Goal: Task Accomplishment & Management: Complete application form

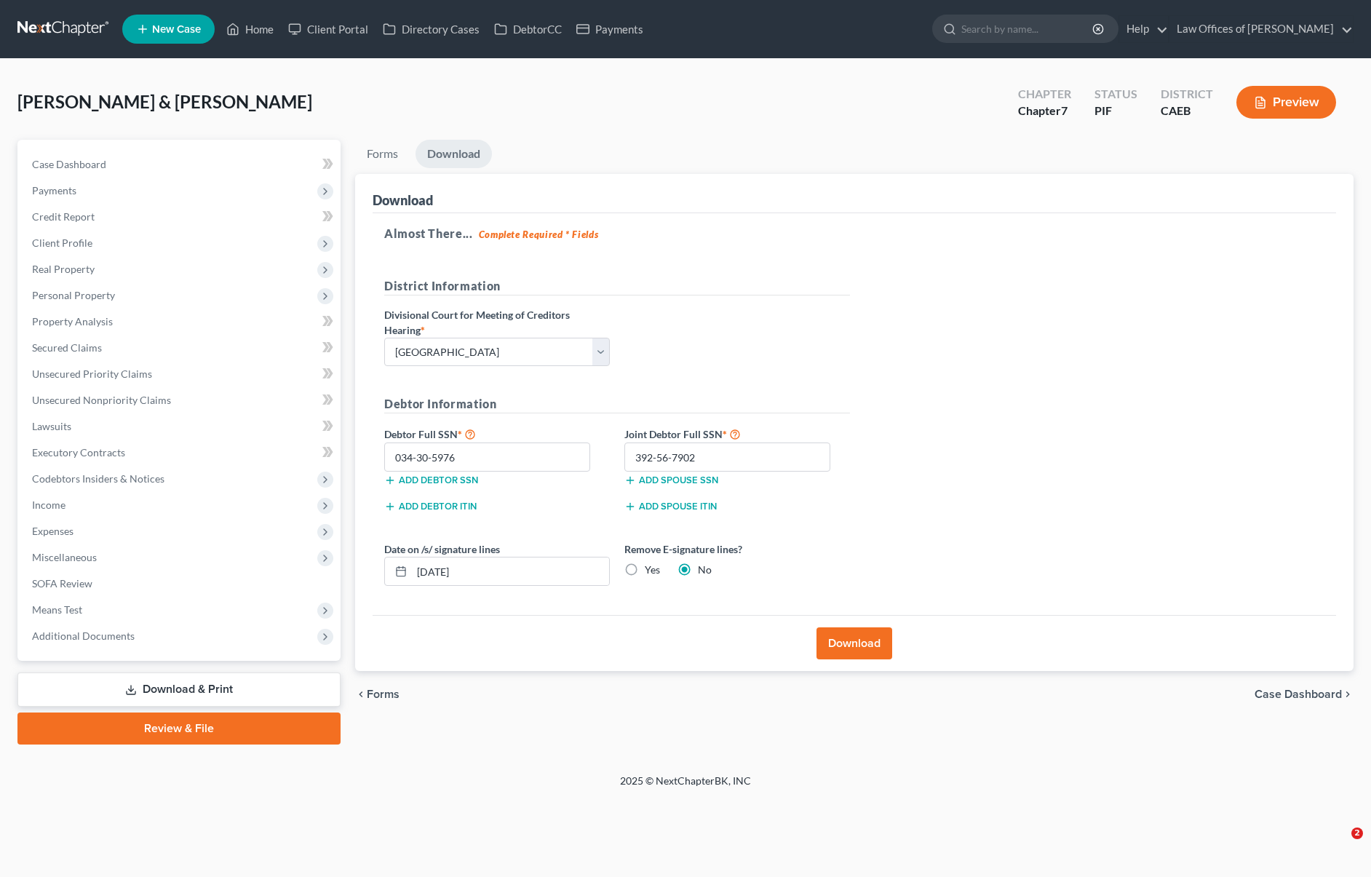
select select "0"
click at [262, 35] on link "Home" at bounding box center [250, 29] width 62 height 26
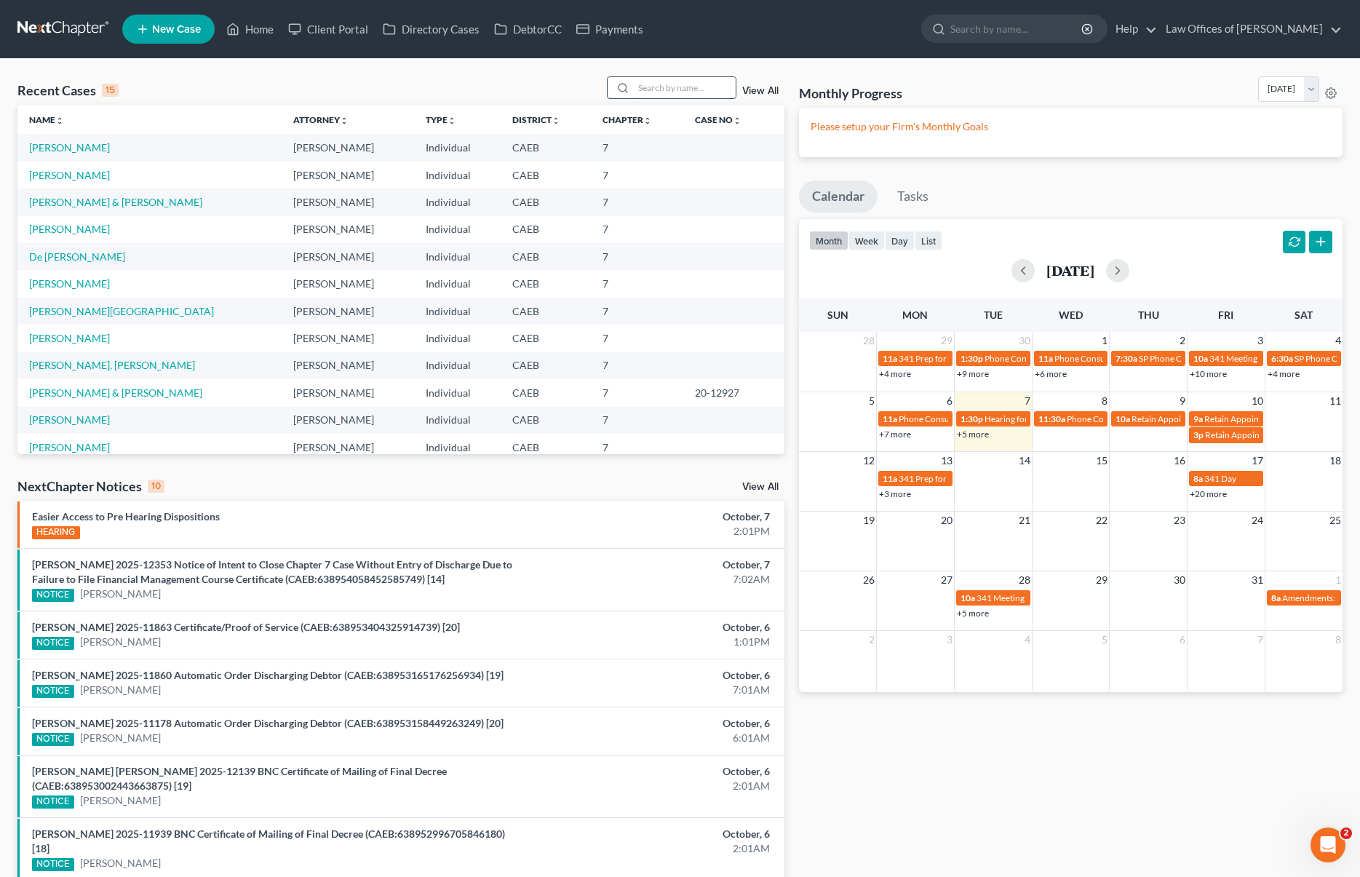
click at [654, 90] on input "search" at bounding box center [685, 87] width 102 height 21
type input "Mora"
click at [72, 145] on link "De [PERSON_NAME]" at bounding box center [77, 147] width 96 height 12
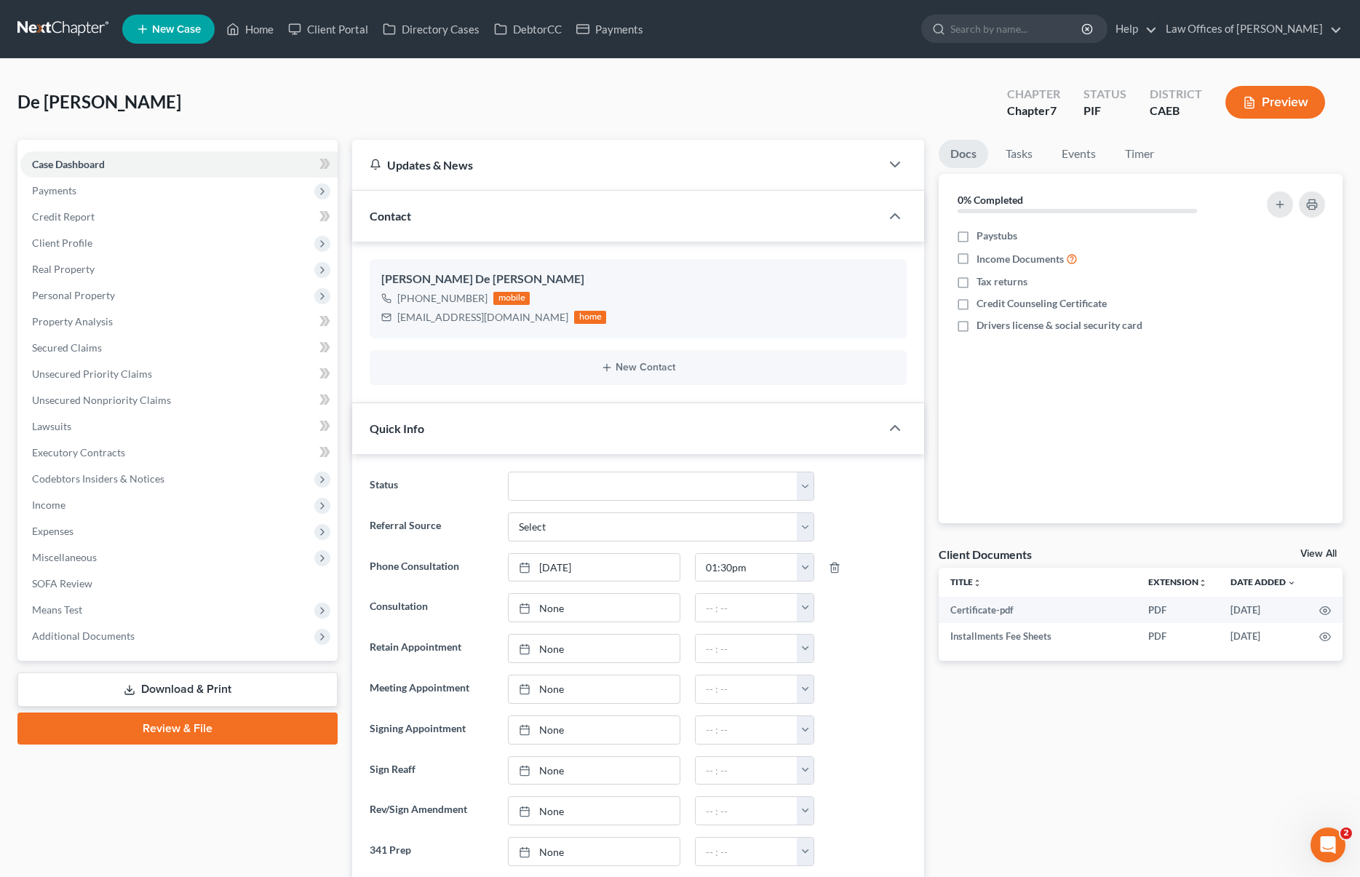
scroll to position [1047, 0]
click at [123, 352] on link "Secured Claims" at bounding box center [178, 348] width 317 height 26
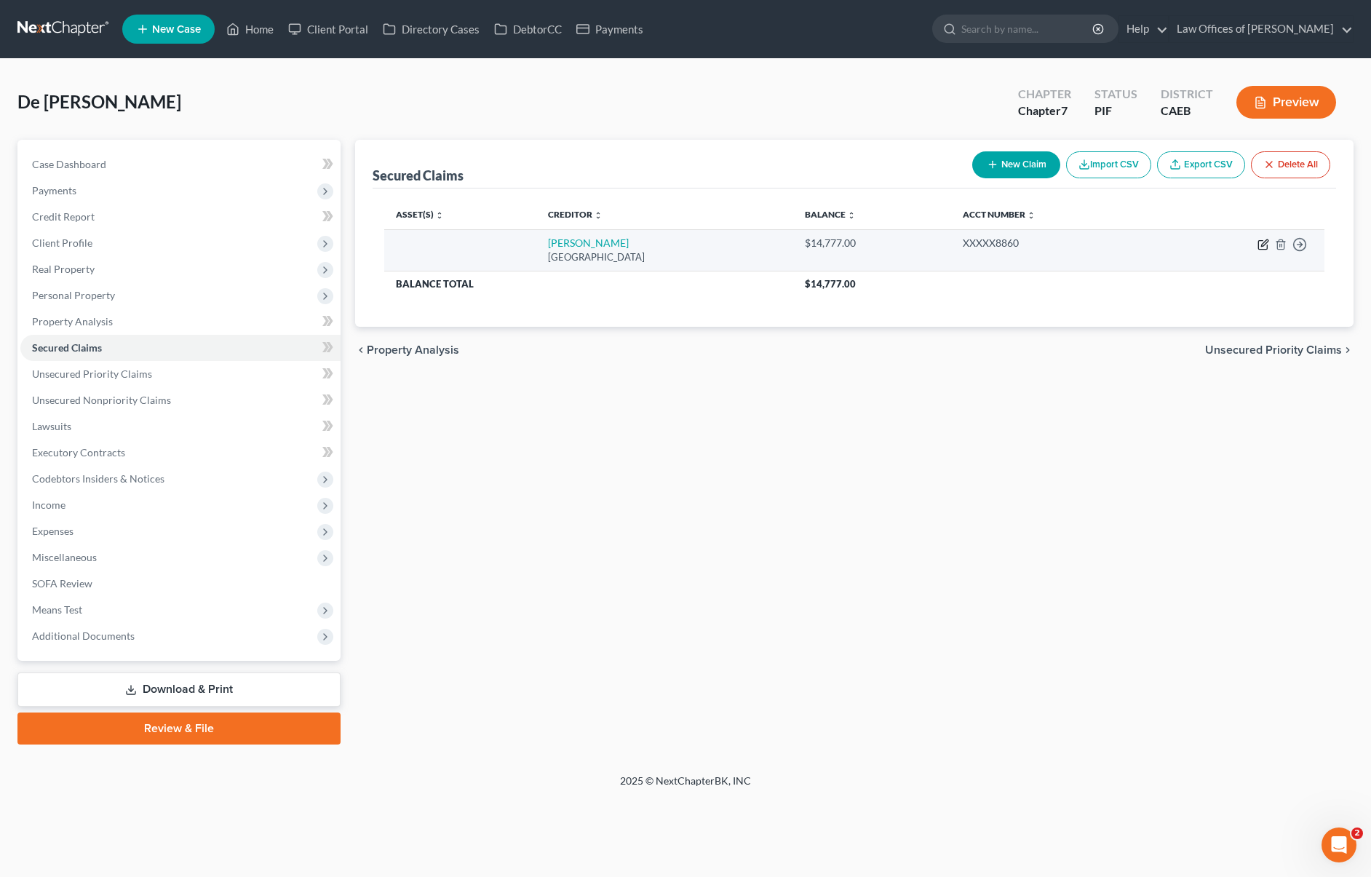
click at [1262, 245] on icon "button" at bounding box center [1264, 242] width 7 height 7
select select "45"
select select "0"
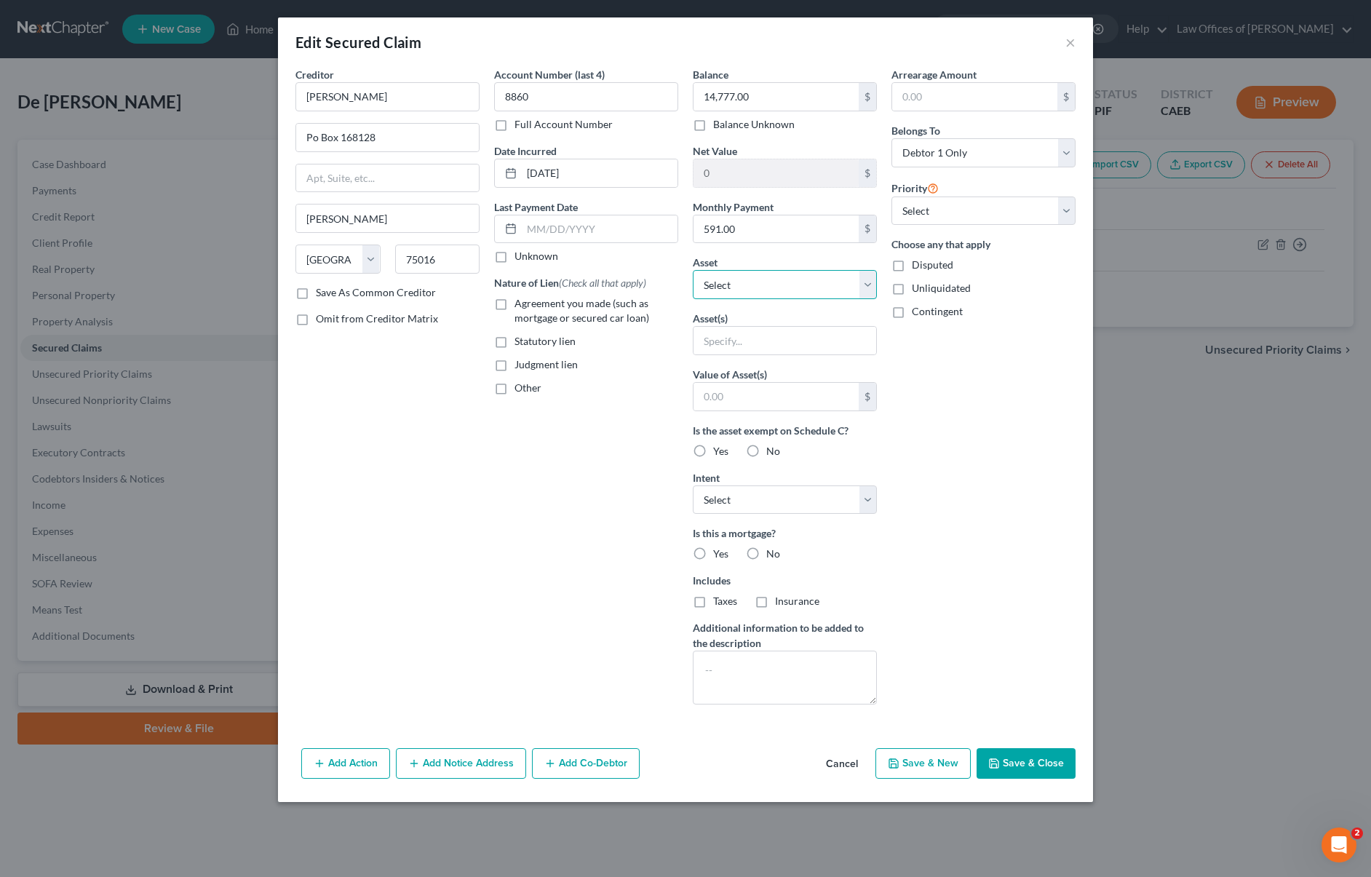
click at [868, 281] on select "Select Other Multiple Assets Household Goods - Furniture and furnishings - $120…" at bounding box center [785, 284] width 184 height 29
click at [1067, 41] on button "×" at bounding box center [1071, 41] width 10 height 17
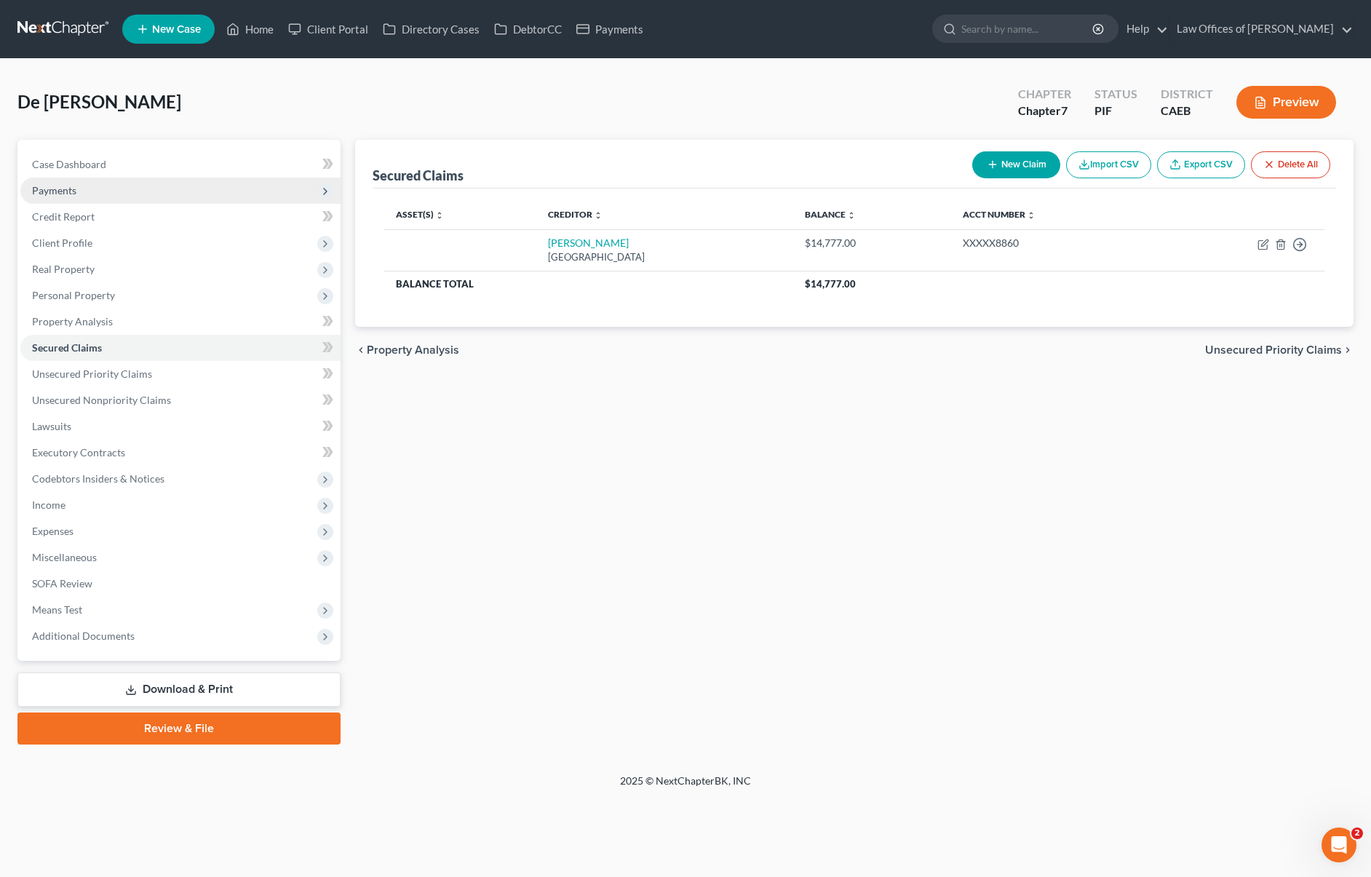
click at [132, 195] on span "Payments" at bounding box center [180, 191] width 320 height 26
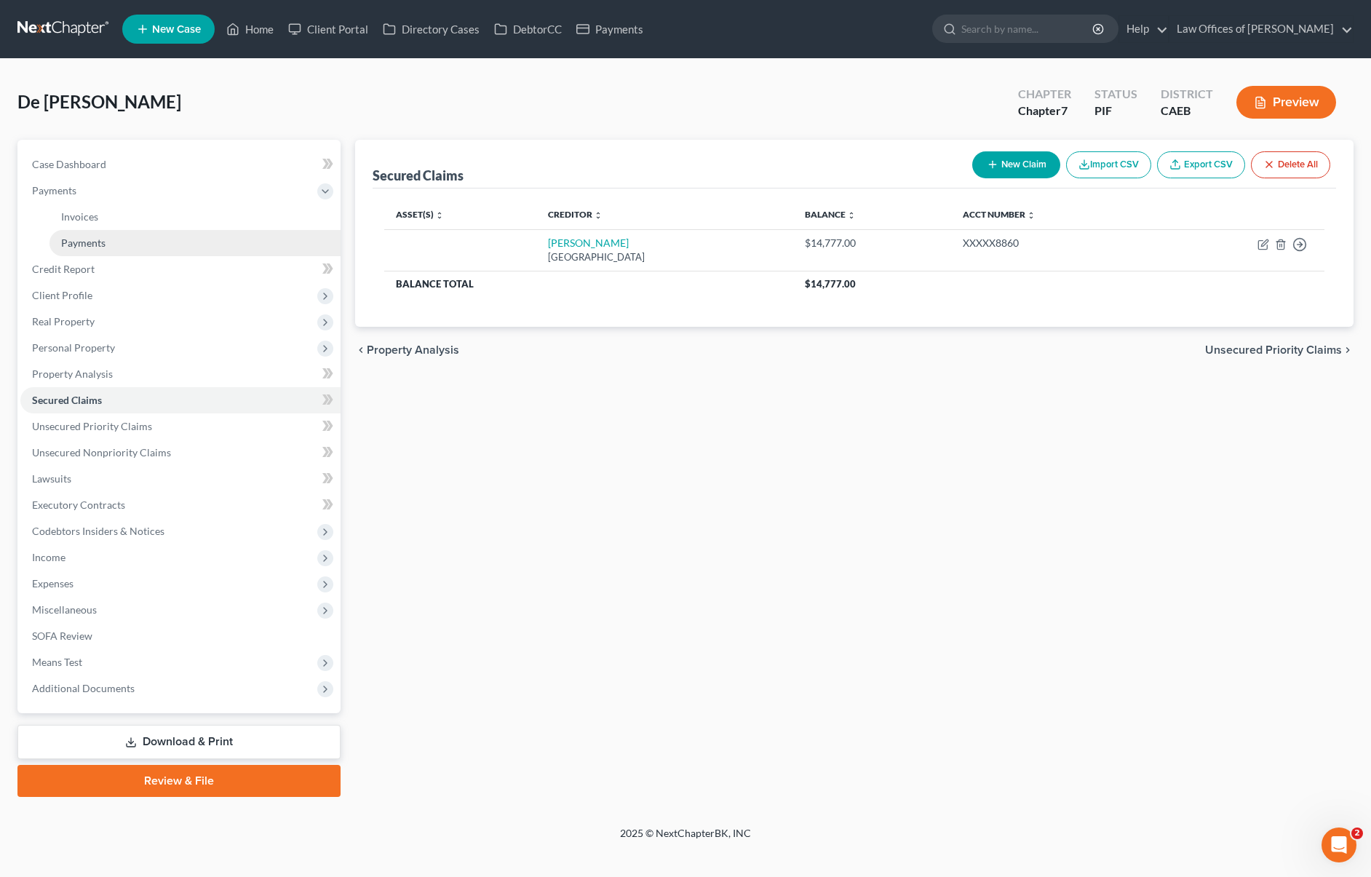
click at [123, 237] on link "Payments" at bounding box center [194, 243] width 291 height 26
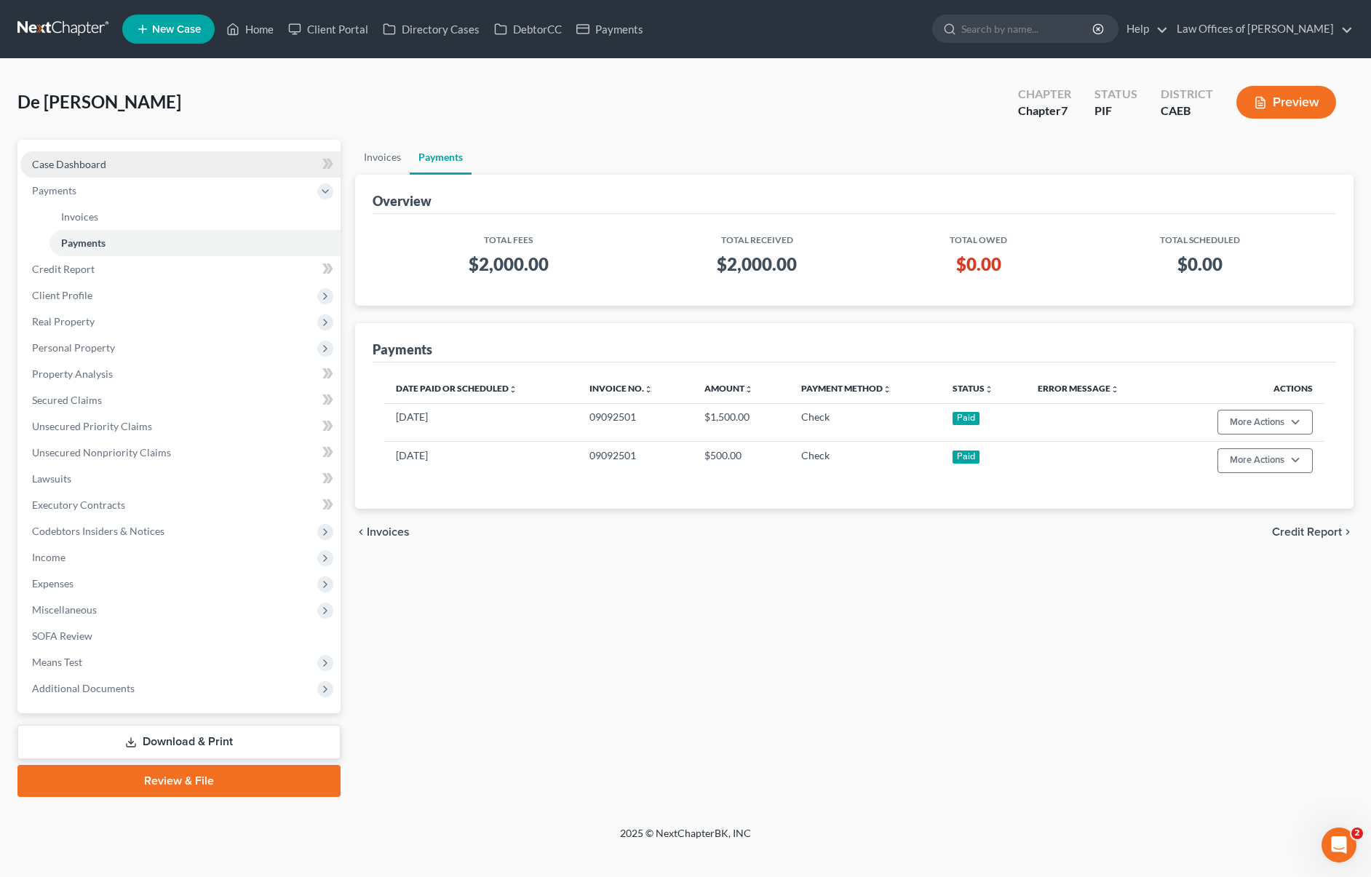
click at [179, 164] on link "Case Dashboard" at bounding box center [180, 164] width 320 height 26
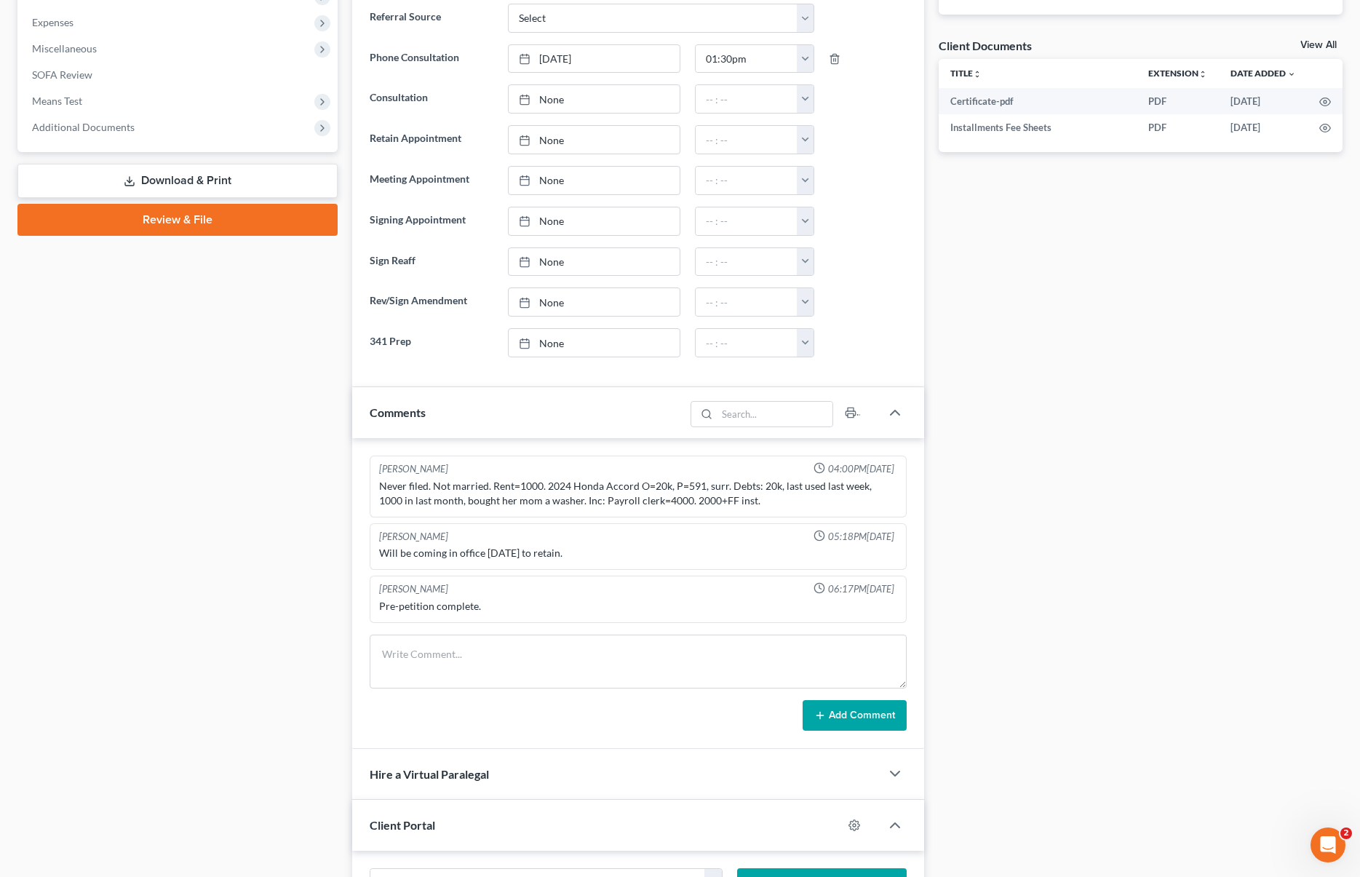
scroll to position [509, 0]
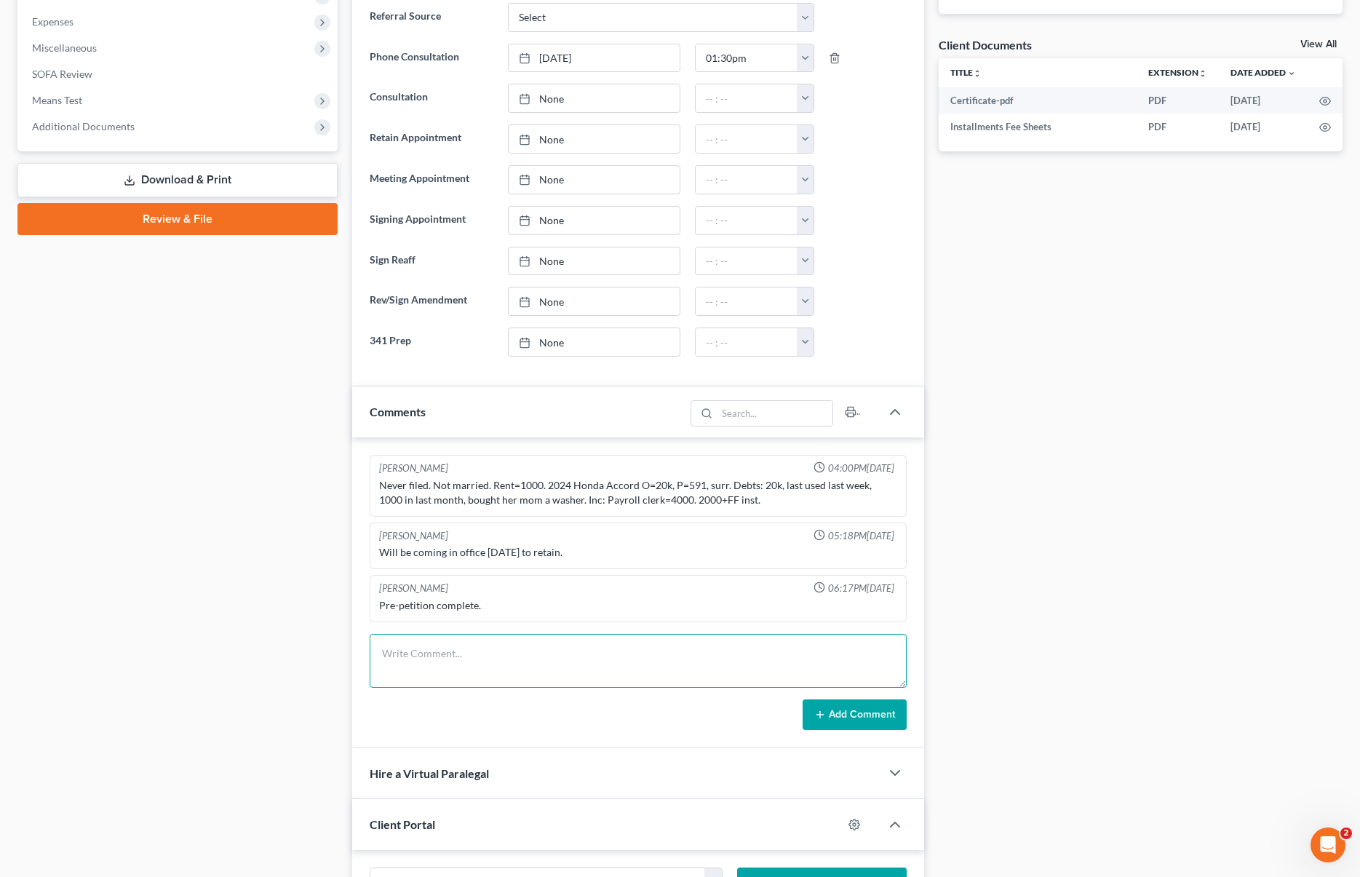
drag, startPoint x: 442, startPoint y: 649, endPoint x: 449, endPoint y: 644, distance: 8.9
click at [442, 649] on textarea at bounding box center [638, 661] width 536 height 54
type textarea "Will surrender vehicle."
click at [816, 716] on icon at bounding box center [820, 715] width 12 height 12
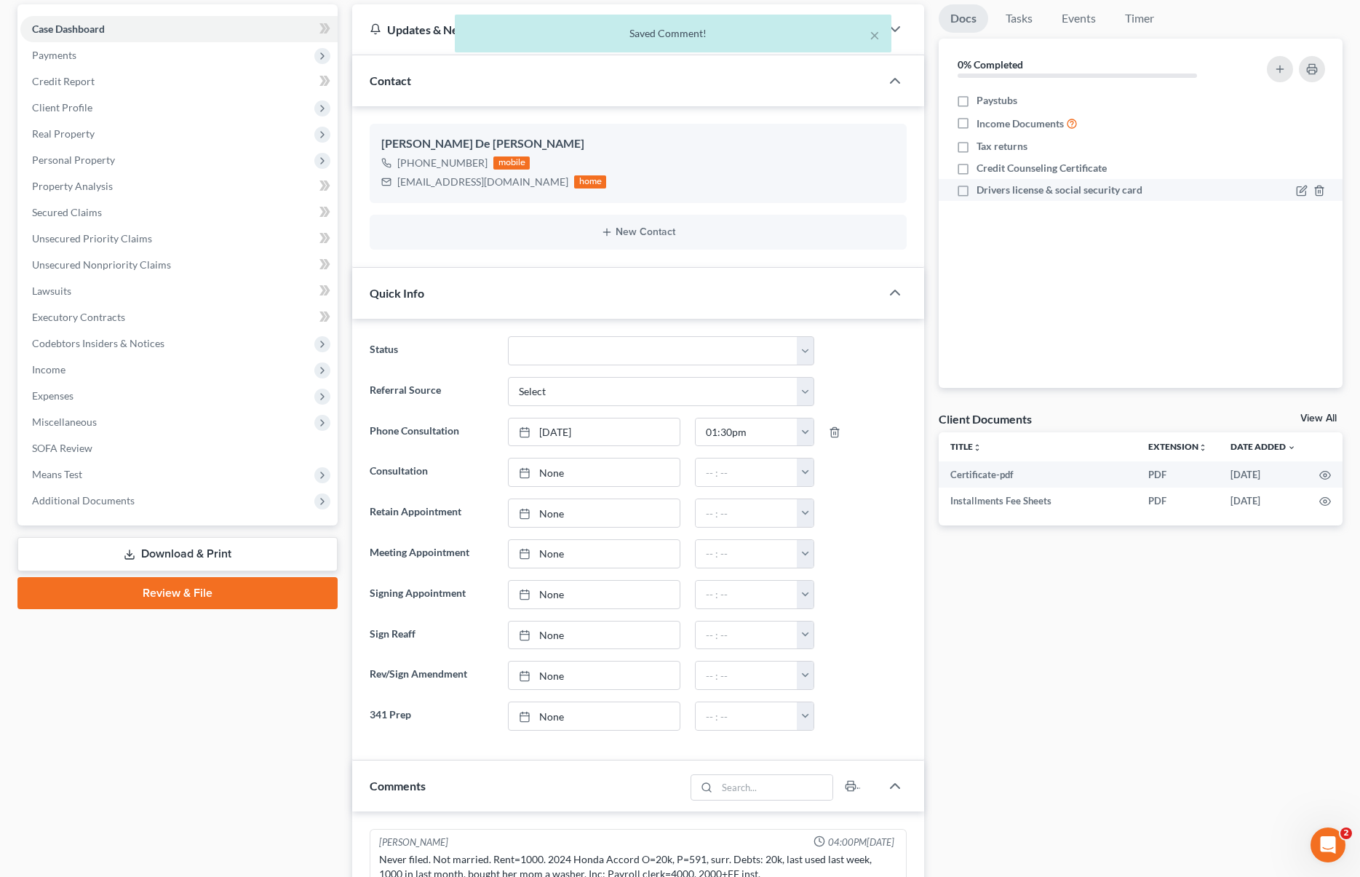
scroll to position [136, 0]
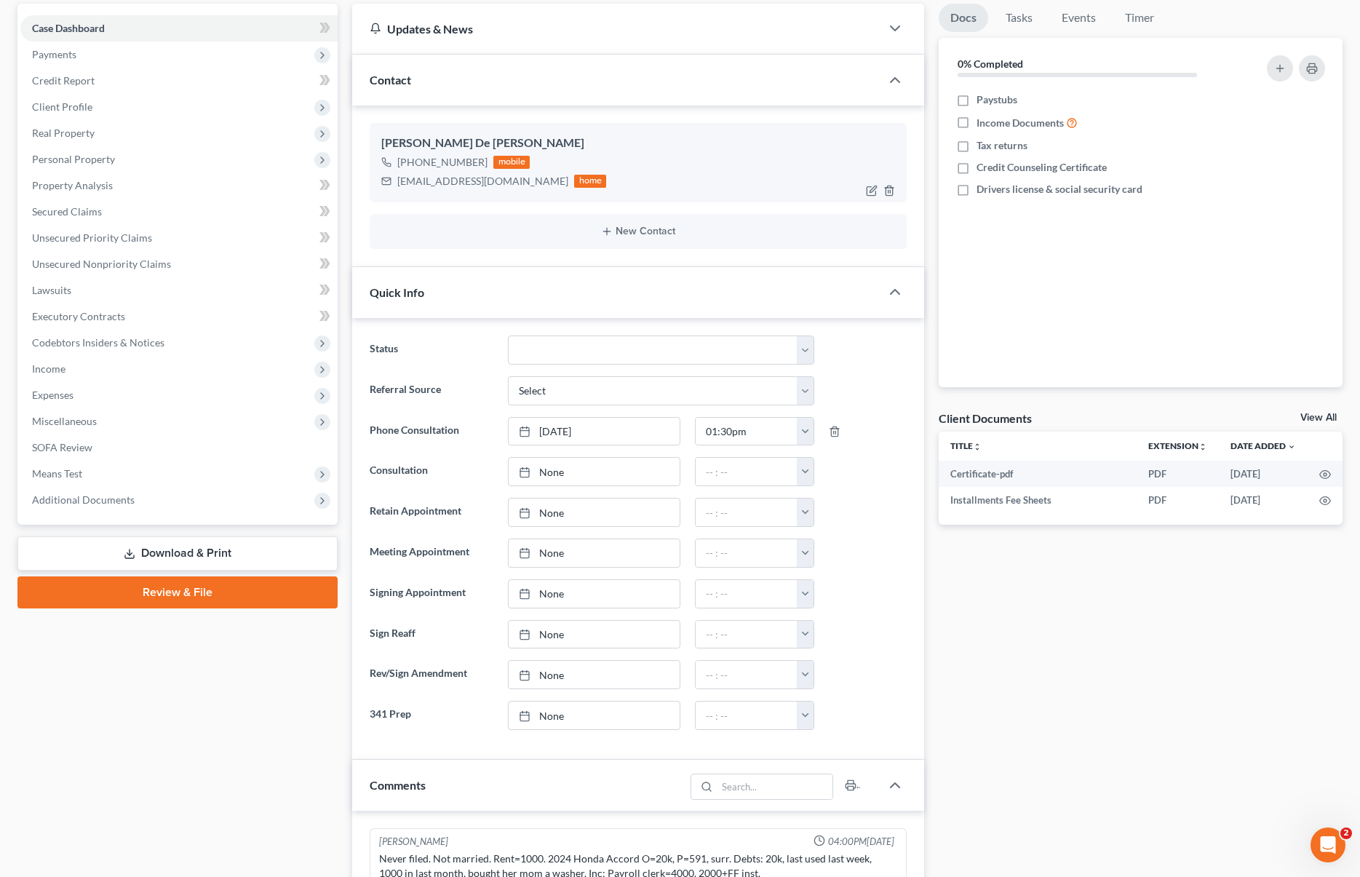
click at [405, 181] on div "taniadelamora17@gmail.com" at bounding box center [482, 181] width 171 height 15
drag, startPoint x: 399, startPoint y: 183, endPoint x: 500, endPoint y: 178, distance: 101.3
click at [525, 194] on div "Tania De La Mora +1 (559) 871-1985 mobile taniadelamora17@gmail.com home" at bounding box center [638, 162] width 536 height 79
copy div "taniadelamora17@gmail.com"
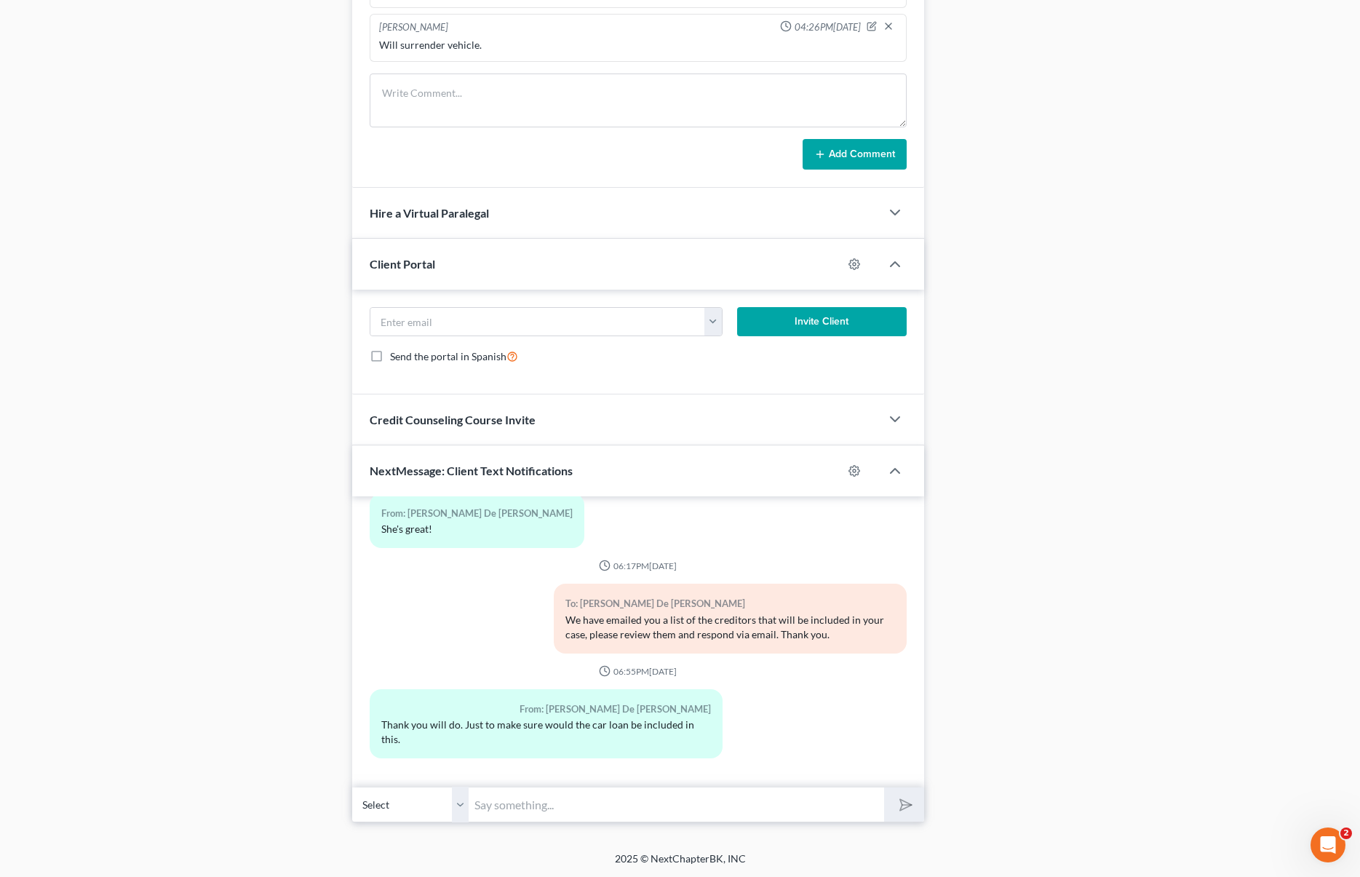
scroll to position [1091, 0]
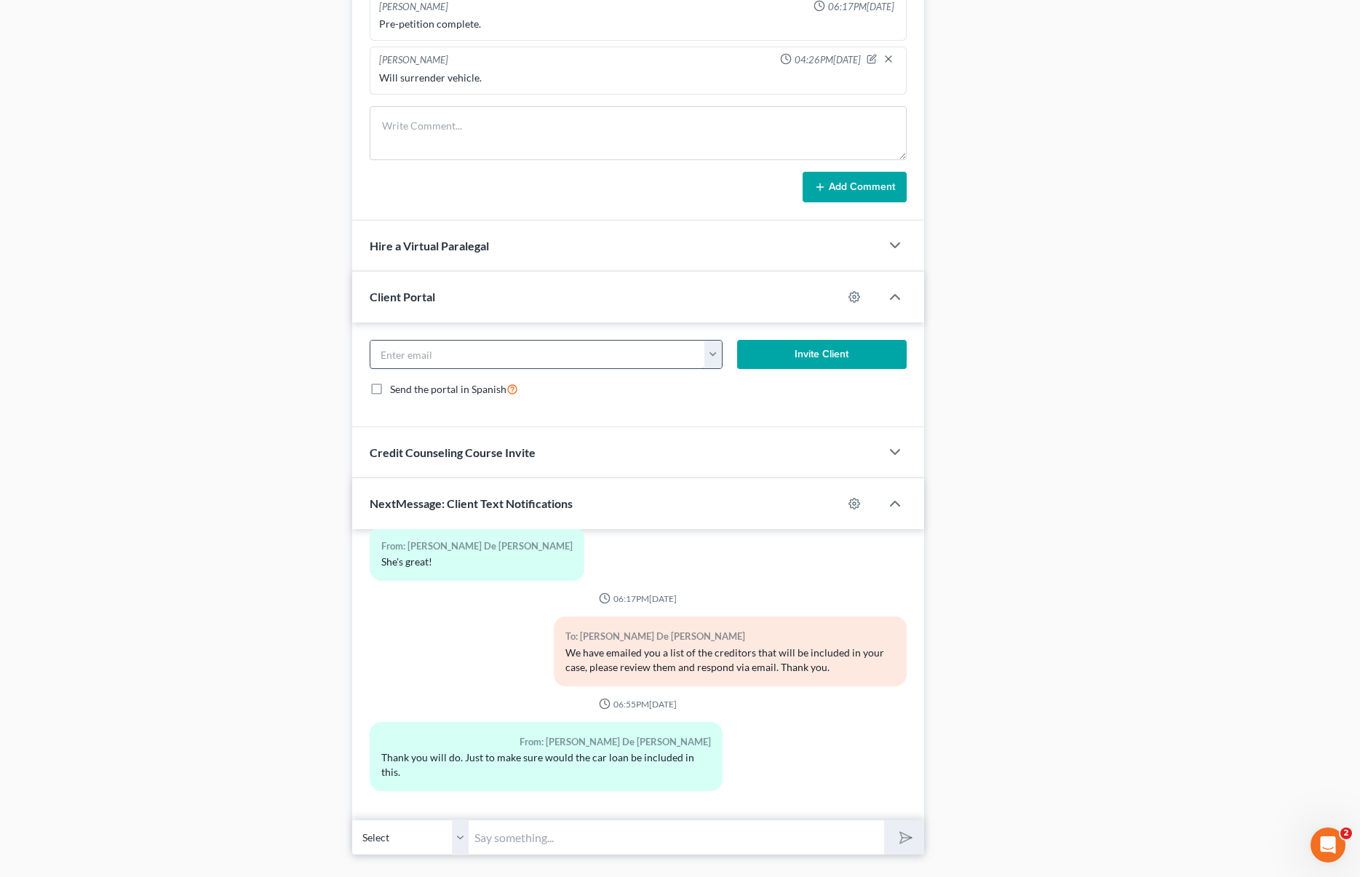
paste input "taniadelamora17@gmail.com"
type input "taniadelamora17@gmail.com"
click at [833, 355] on button "Invite Client" at bounding box center [821, 354] width 169 height 29
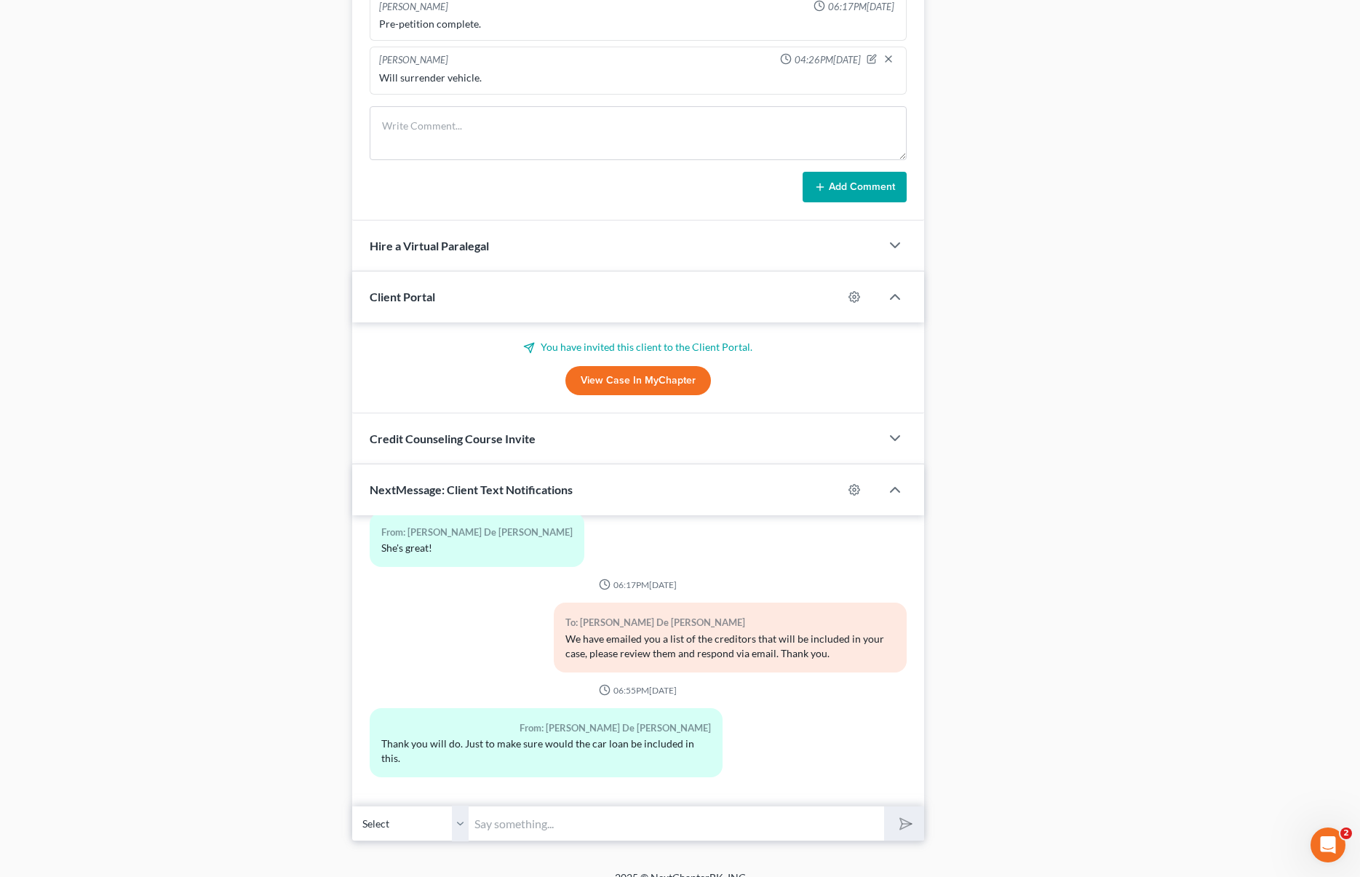
drag, startPoint x: 527, startPoint y: 813, endPoint x: 537, endPoint y: 783, distance: 31.5
click at [527, 814] on input "text" at bounding box center [676, 824] width 415 height 36
type input "We just emailed you a questionnaire that you need to complete."
click at [884, 806] on button "submit" at bounding box center [904, 823] width 40 height 34
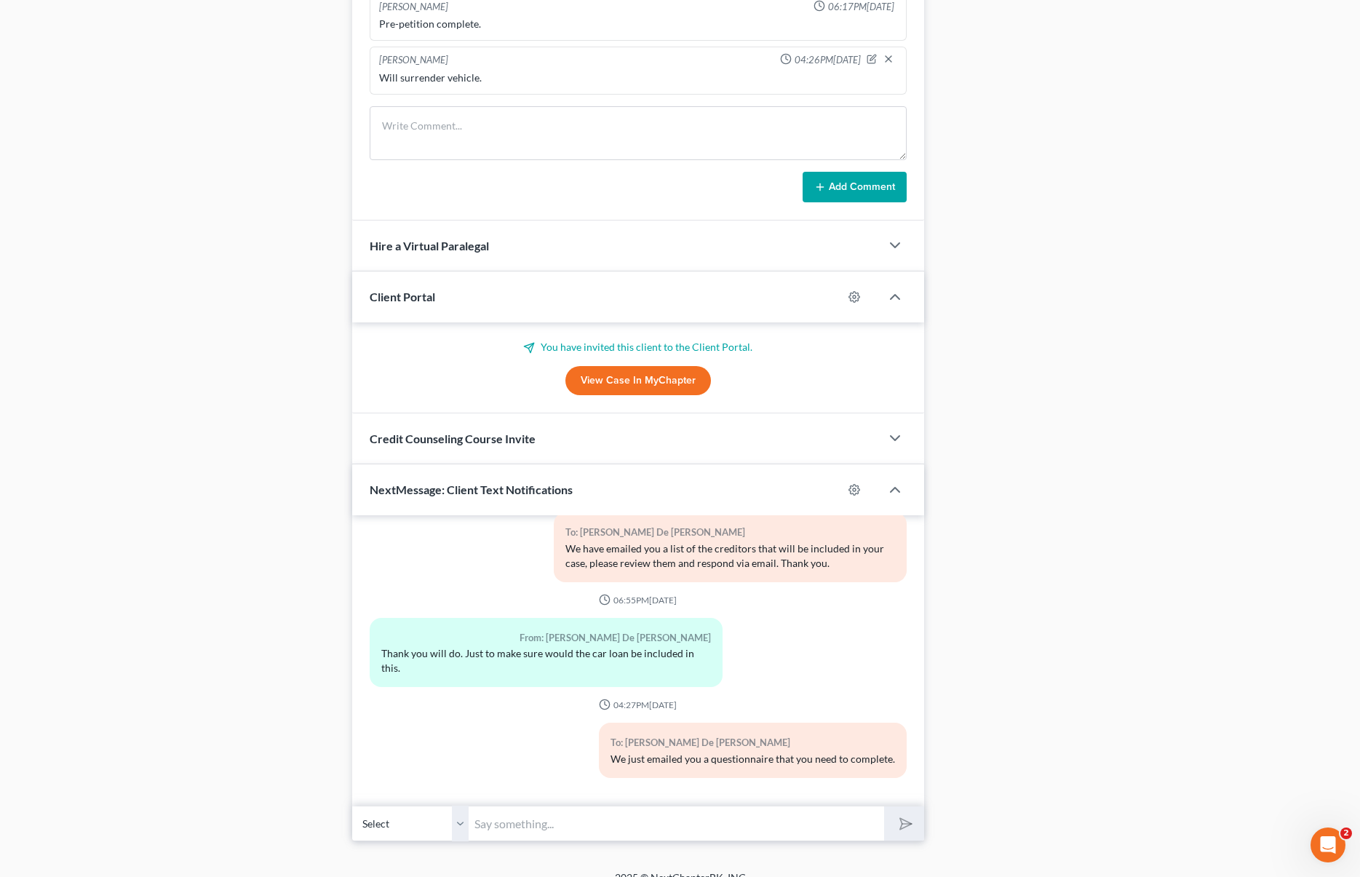
drag, startPoint x: 405, startPoint y: 768, endPoint x: 422, endPoint y: 758, distance: 19.2
click at [406, 769] on div "To: Tania De La Mora We just emailed you a questionnaire that you need to compl…" at bounding box center [637, 756] width 551 height 66
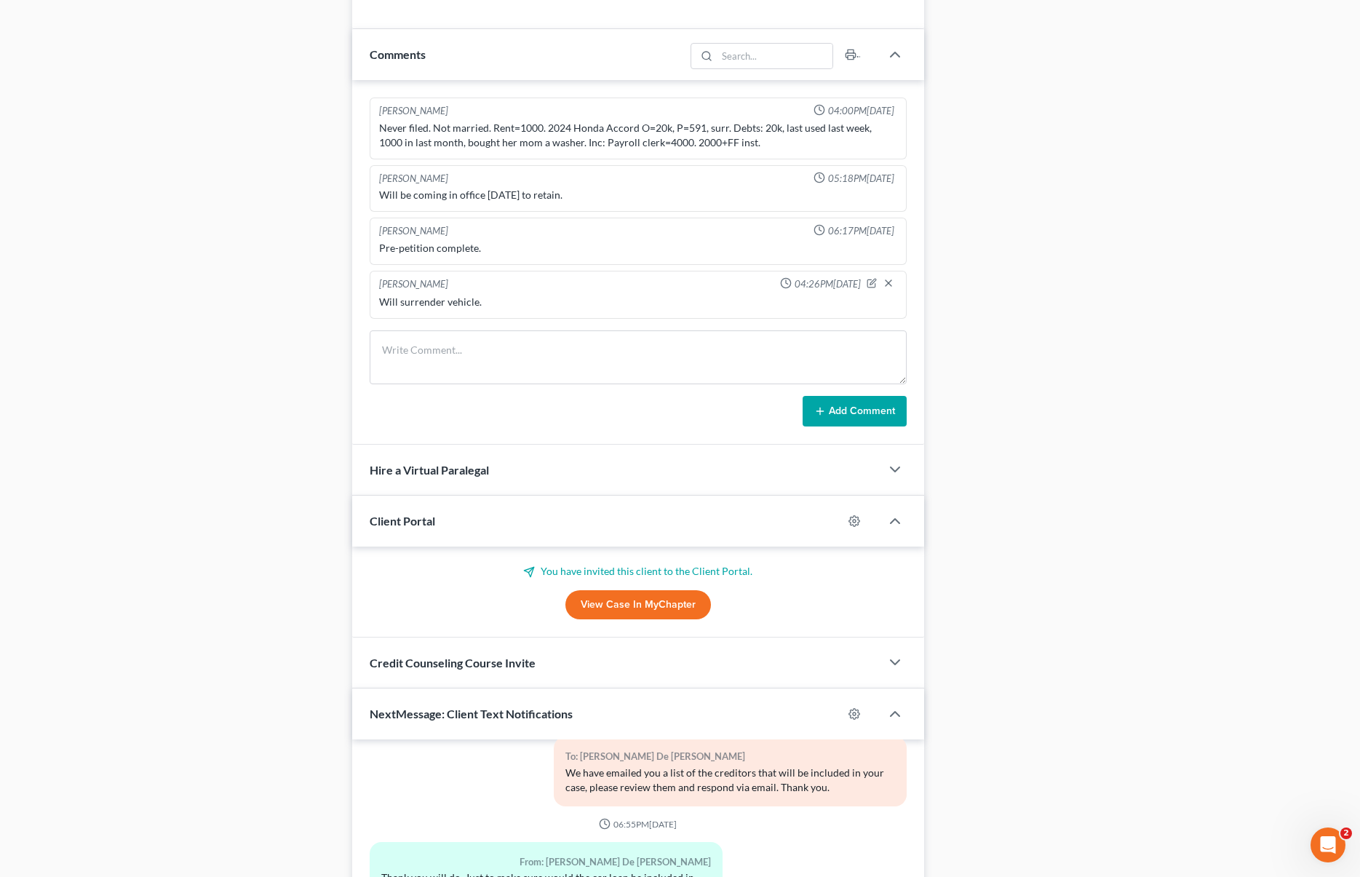
scroll to position [0, 0]
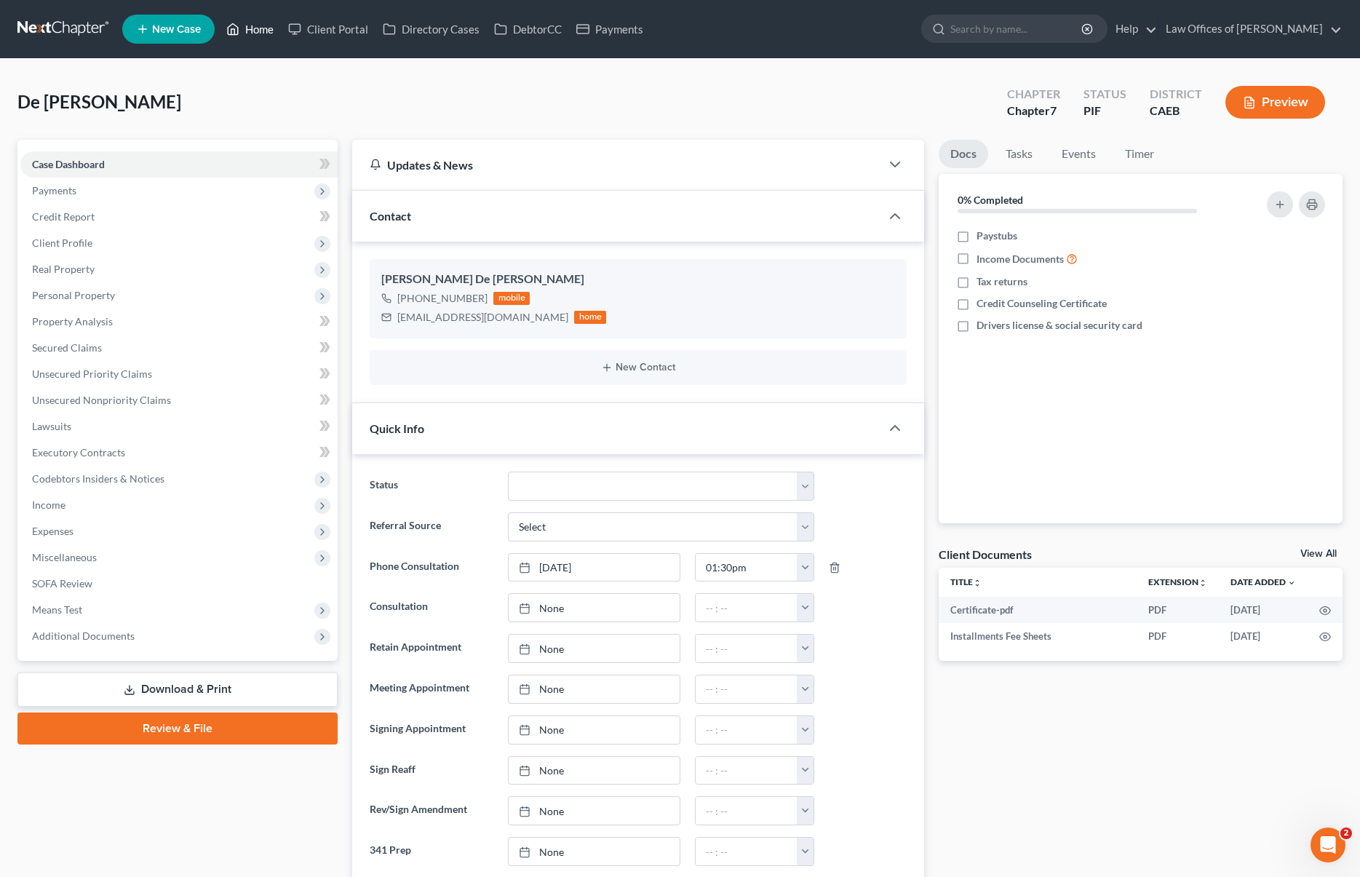
click at [250, 33] on link "Home" at bounding box center [250, 29] width 62 height 26
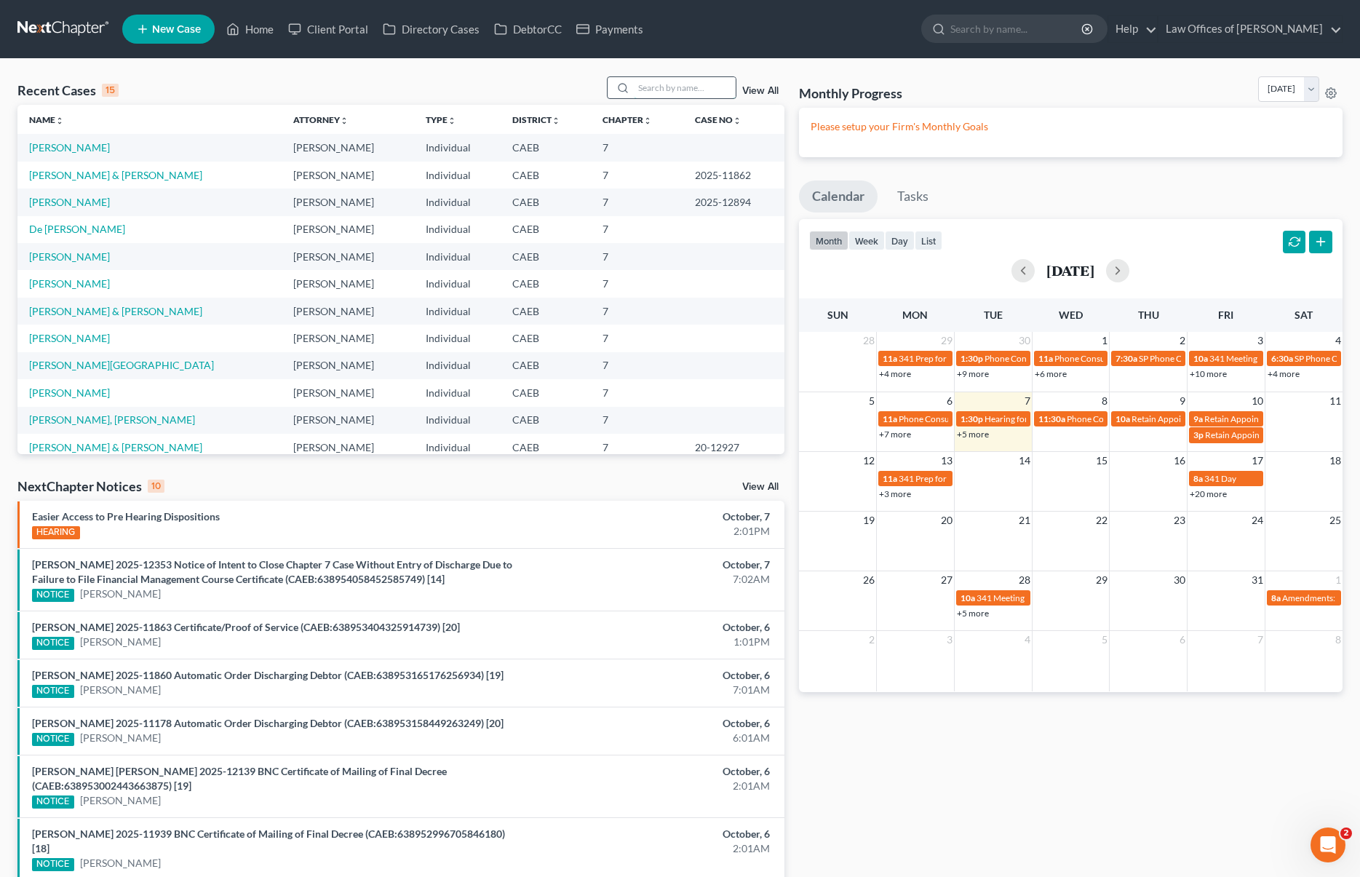
click at [659, 96] on input "search" at bounding box center [685, 87] width 102 height 21
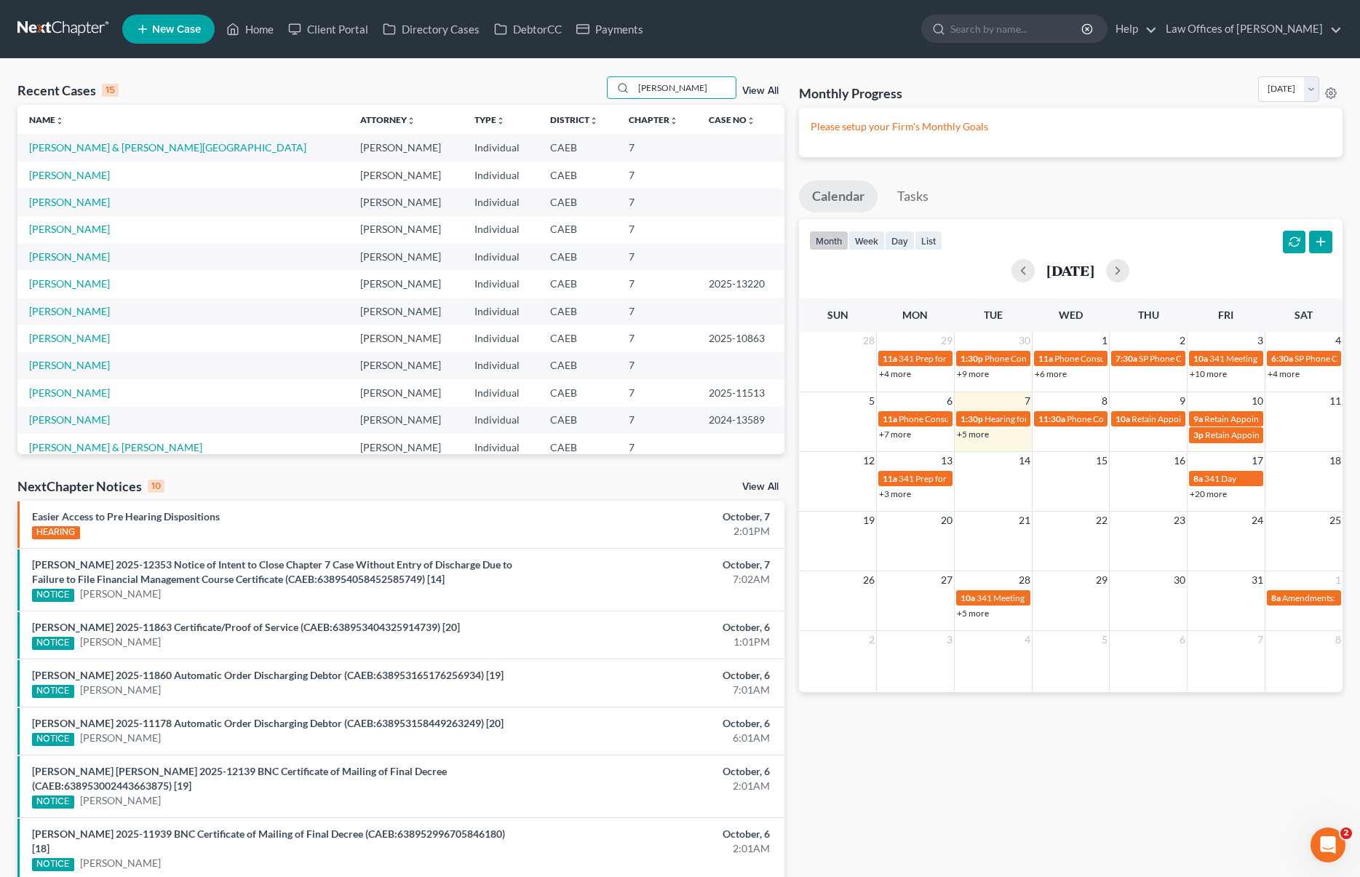
type input "Carlos"
click at [168, 150] on link "[PERSON_NAME] & [PERSON_NAME][GEOGRAPHIC_DATA]" at bounding box center [167, 147] width 277 height 12
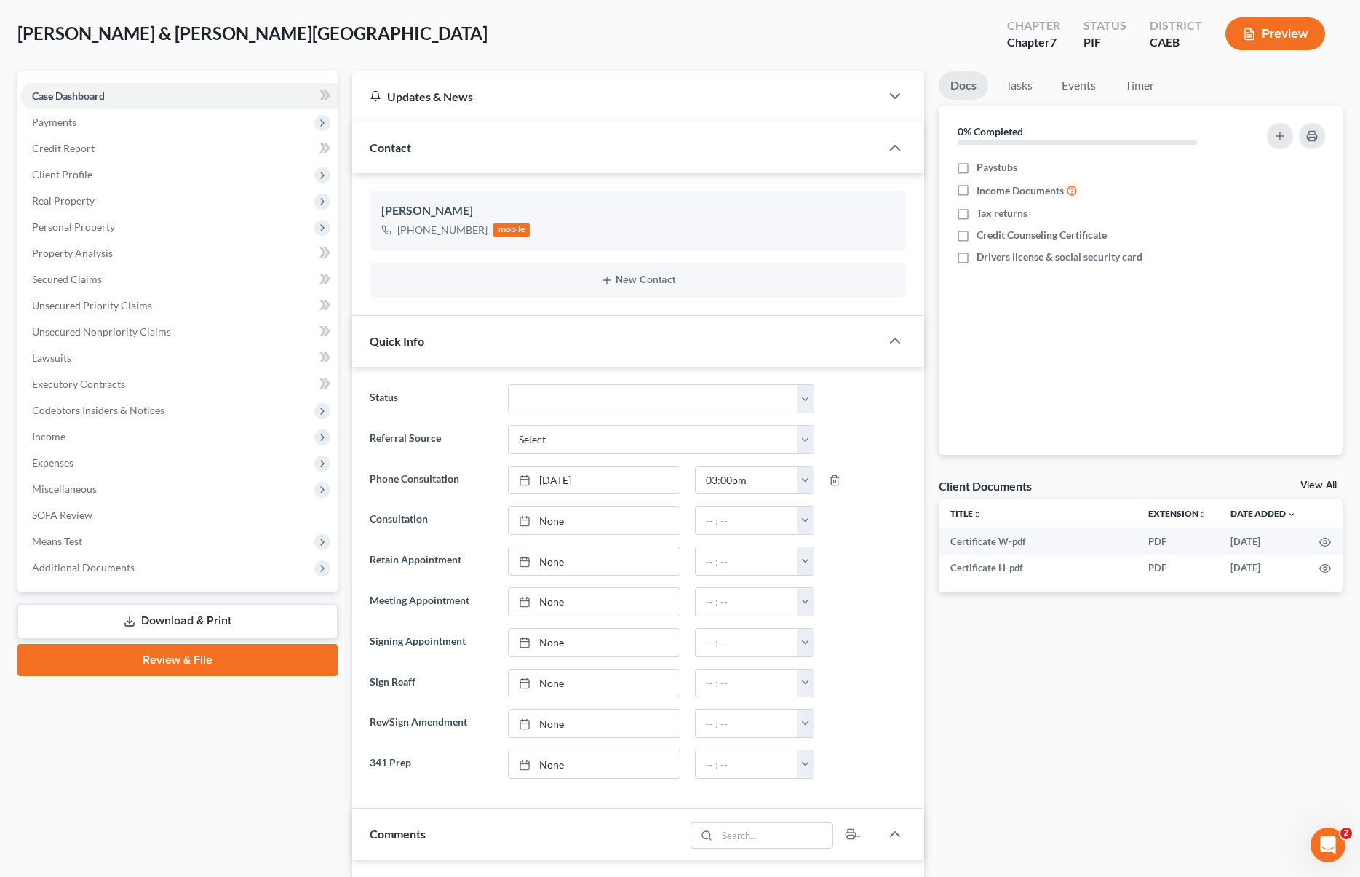
scroll to position [60, 0]
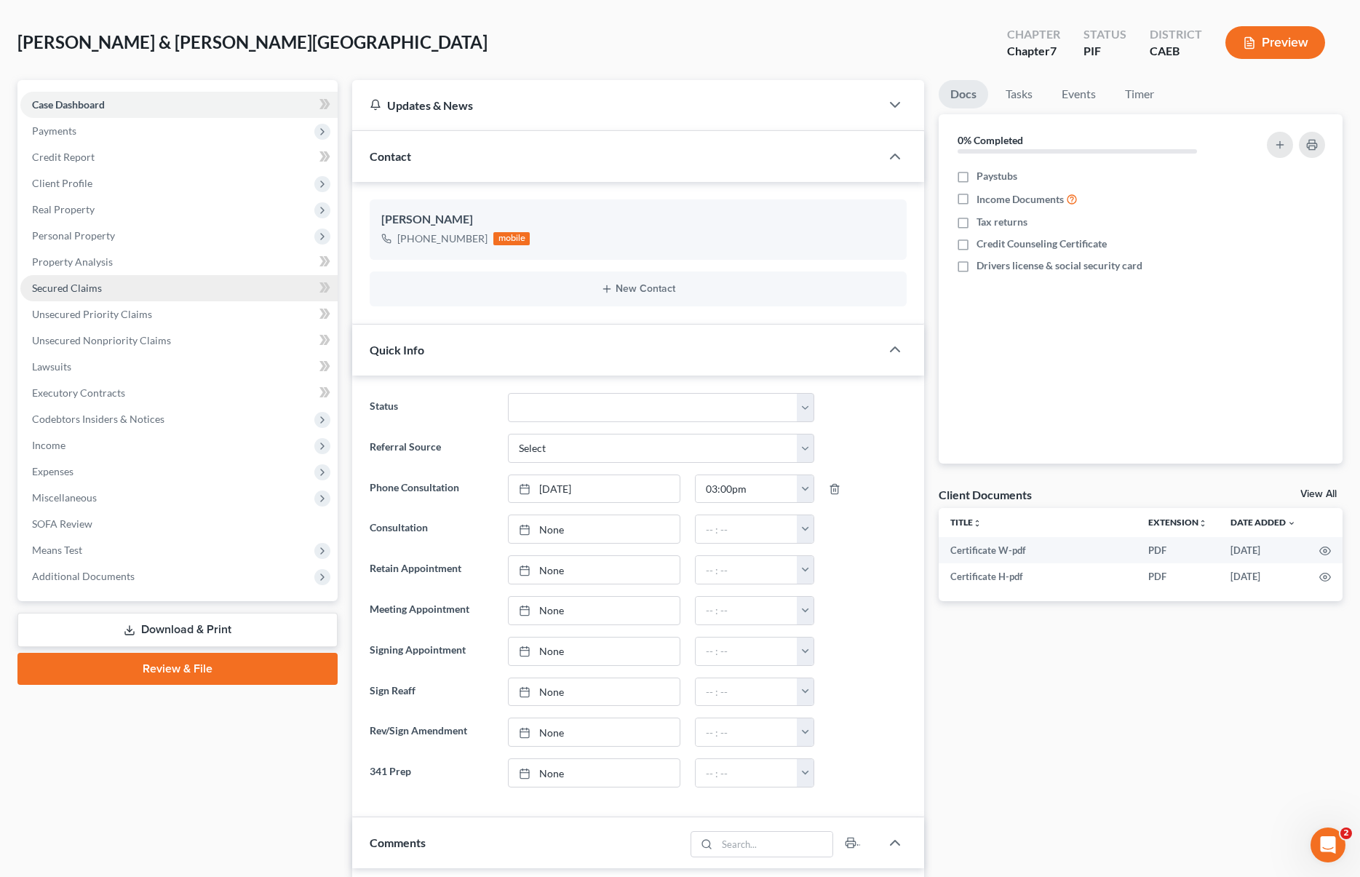
click at [143, 287] on link "Secured Claims" at bounding box center [178, 288] width 317 height 26
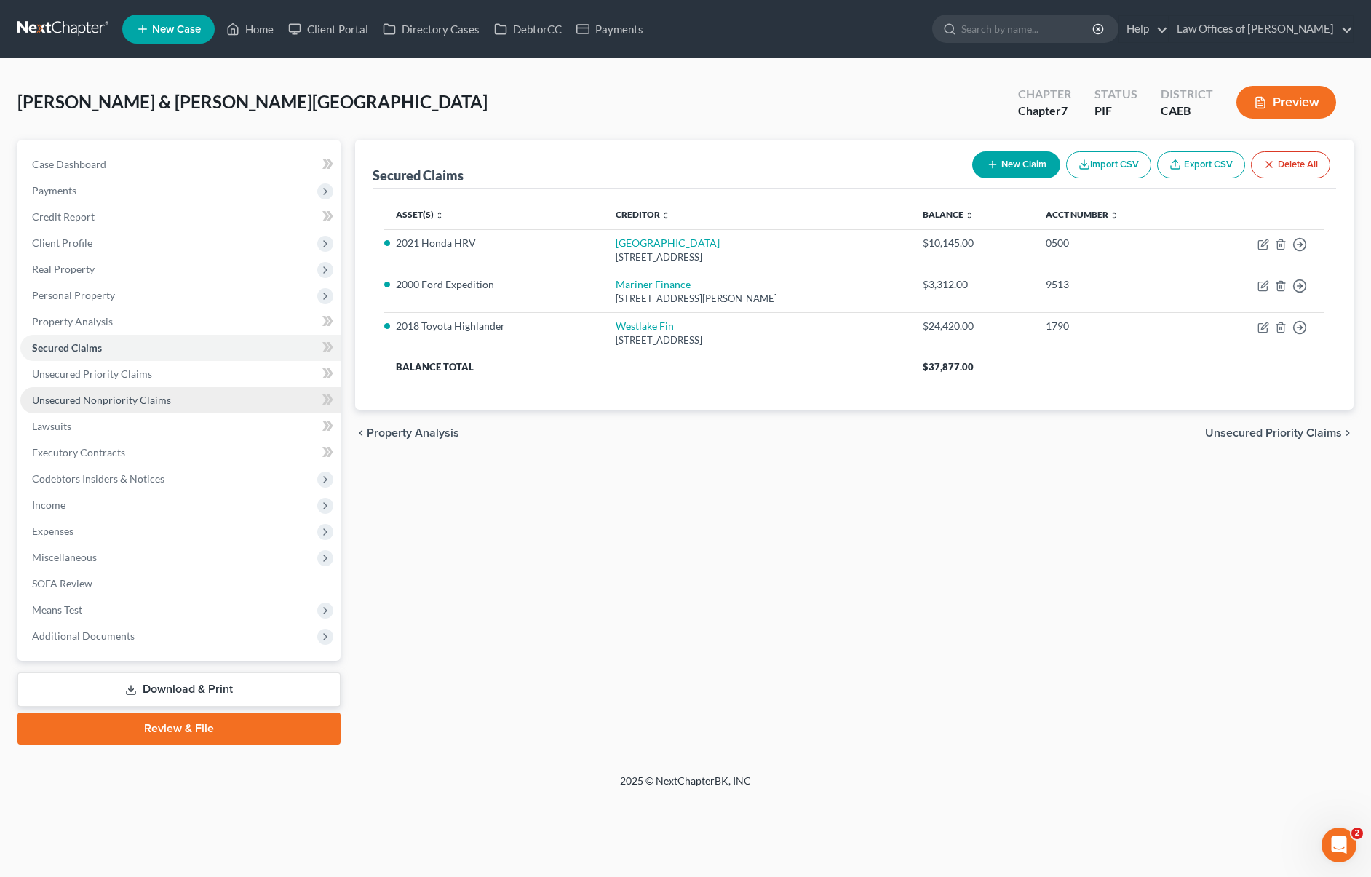
click at [186, 400] on link "Unsecured Nonpriority Claims" at bounding box center [180, 400] width 320 height 26
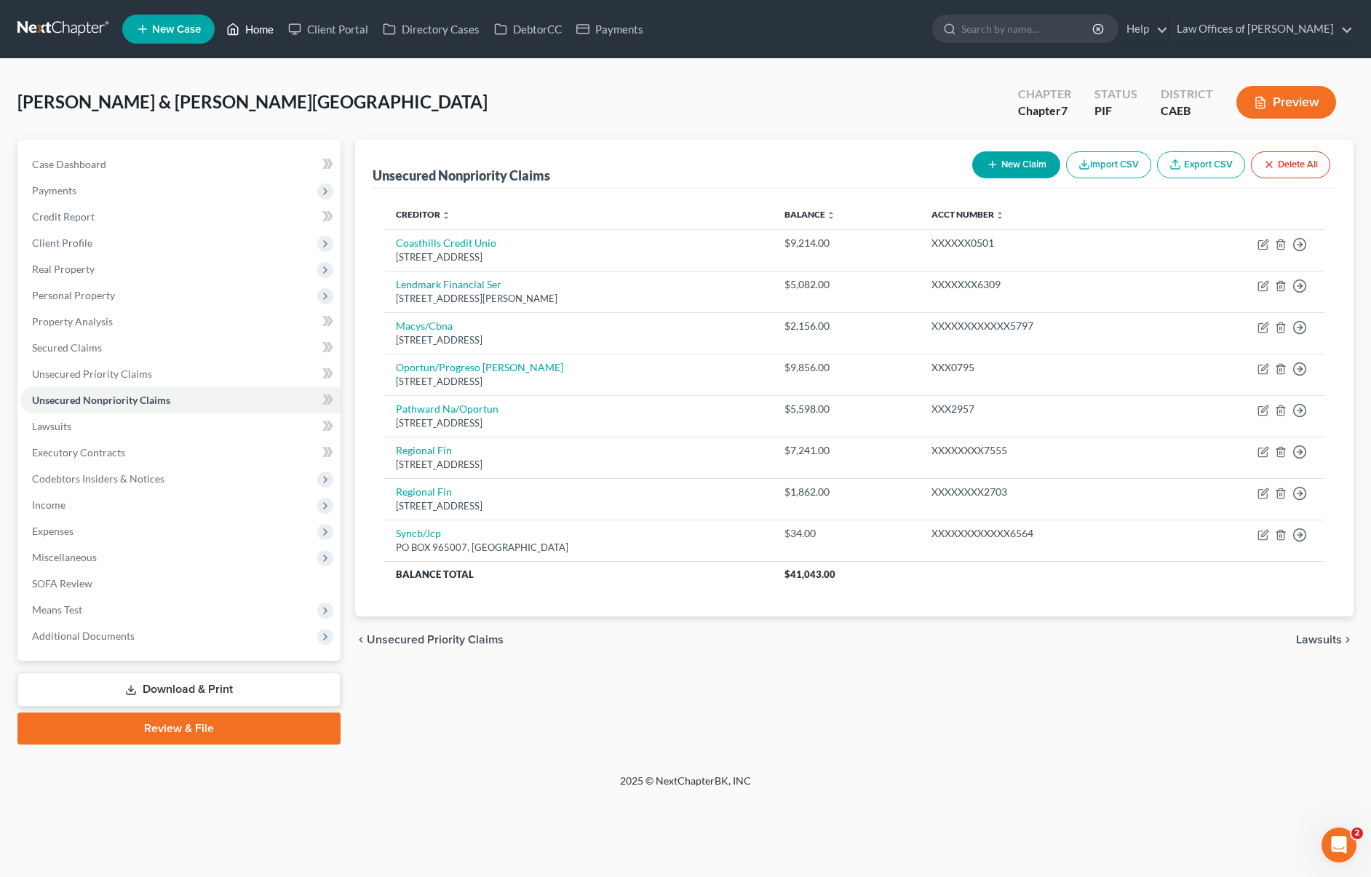
click at [263, 28] on link "Home" at bounding box center [250, 29] width 62 height 26
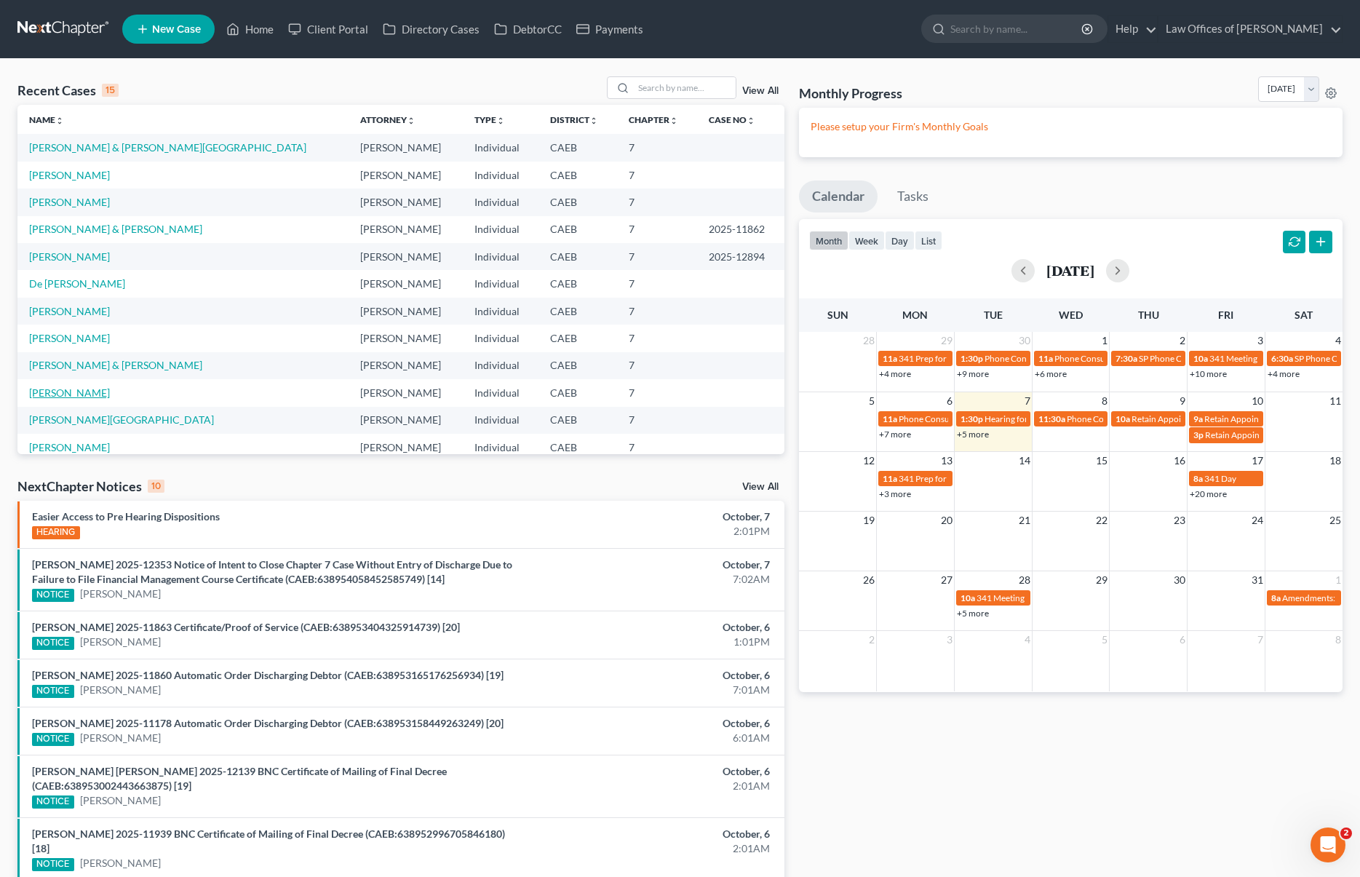
click at [106, 396] on link "[PERSON_NAME]" at bounding box center [69, 392] width 81 height 12
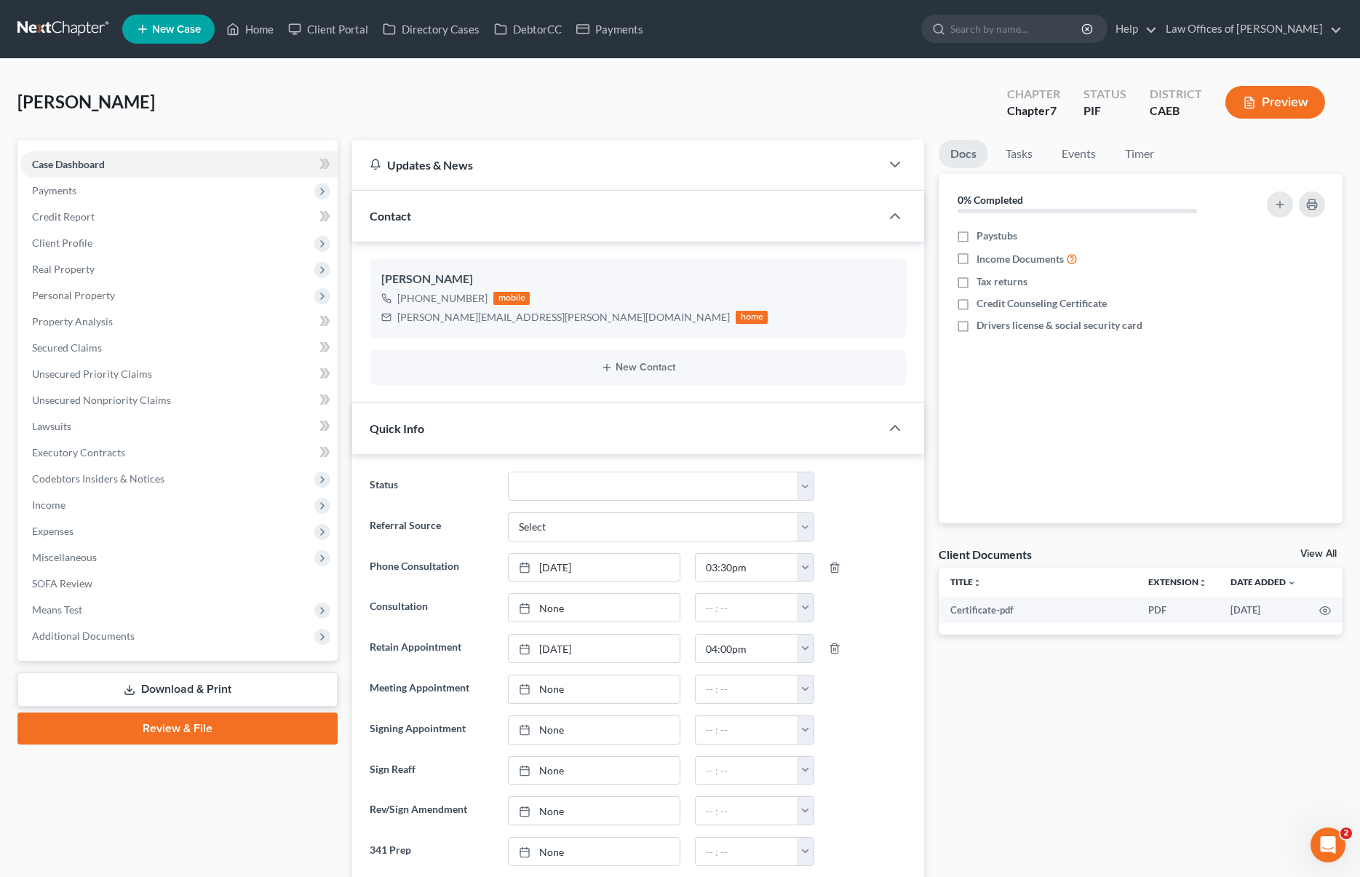
scroll to position [2116, 0]
click at [82, 245] on span "Client Profile" at bounding box center [62, 243] width 60 height 12
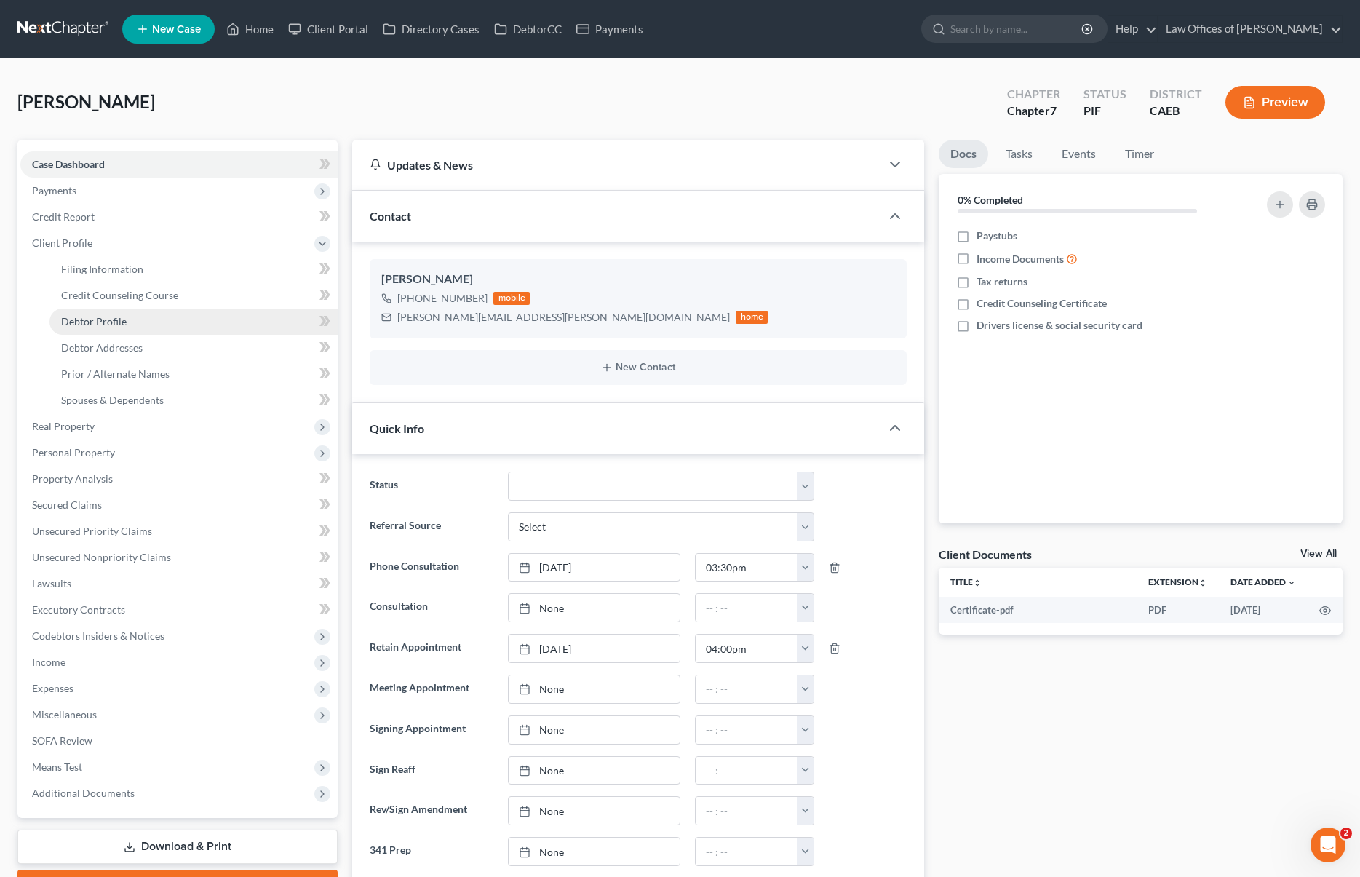
click at [134, 325] on link "Debtor Profile" at bounding box center [193, 322] width 288 height 26
select select "0"
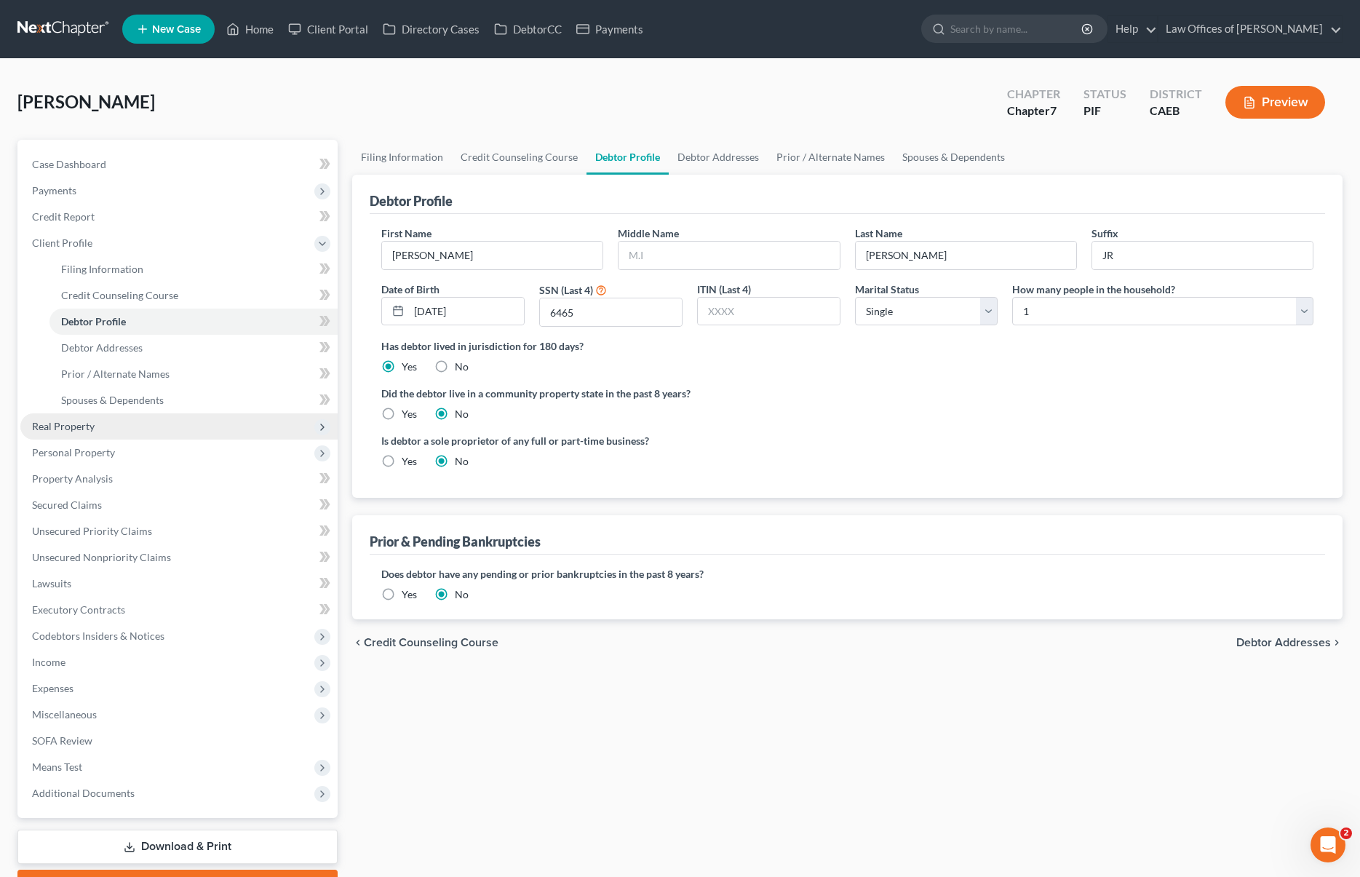
scroll to position [38, 0]
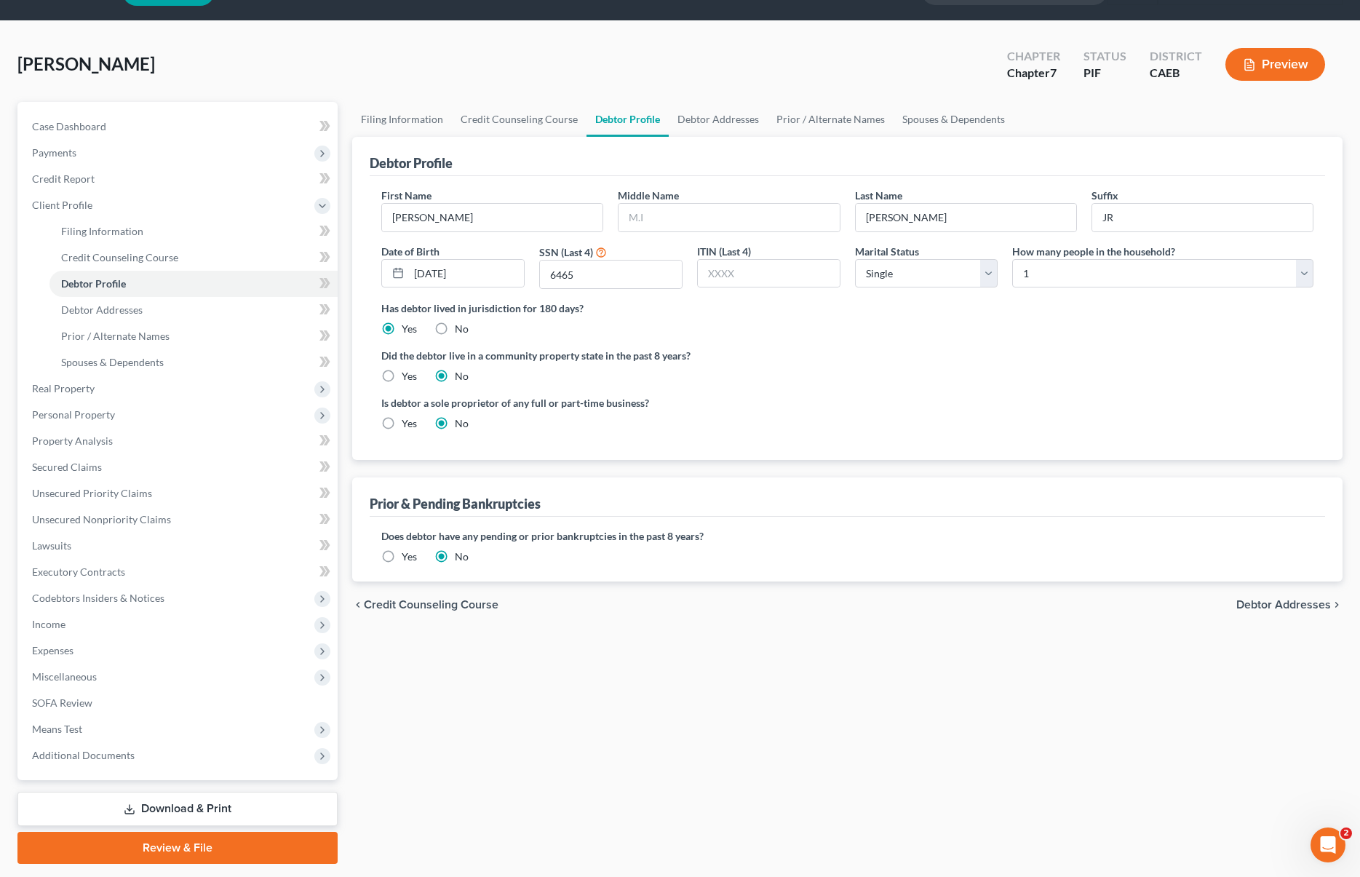
click at [210, 800] on link "Download & Print" at bounding box center [177, 809] width 320 height 34
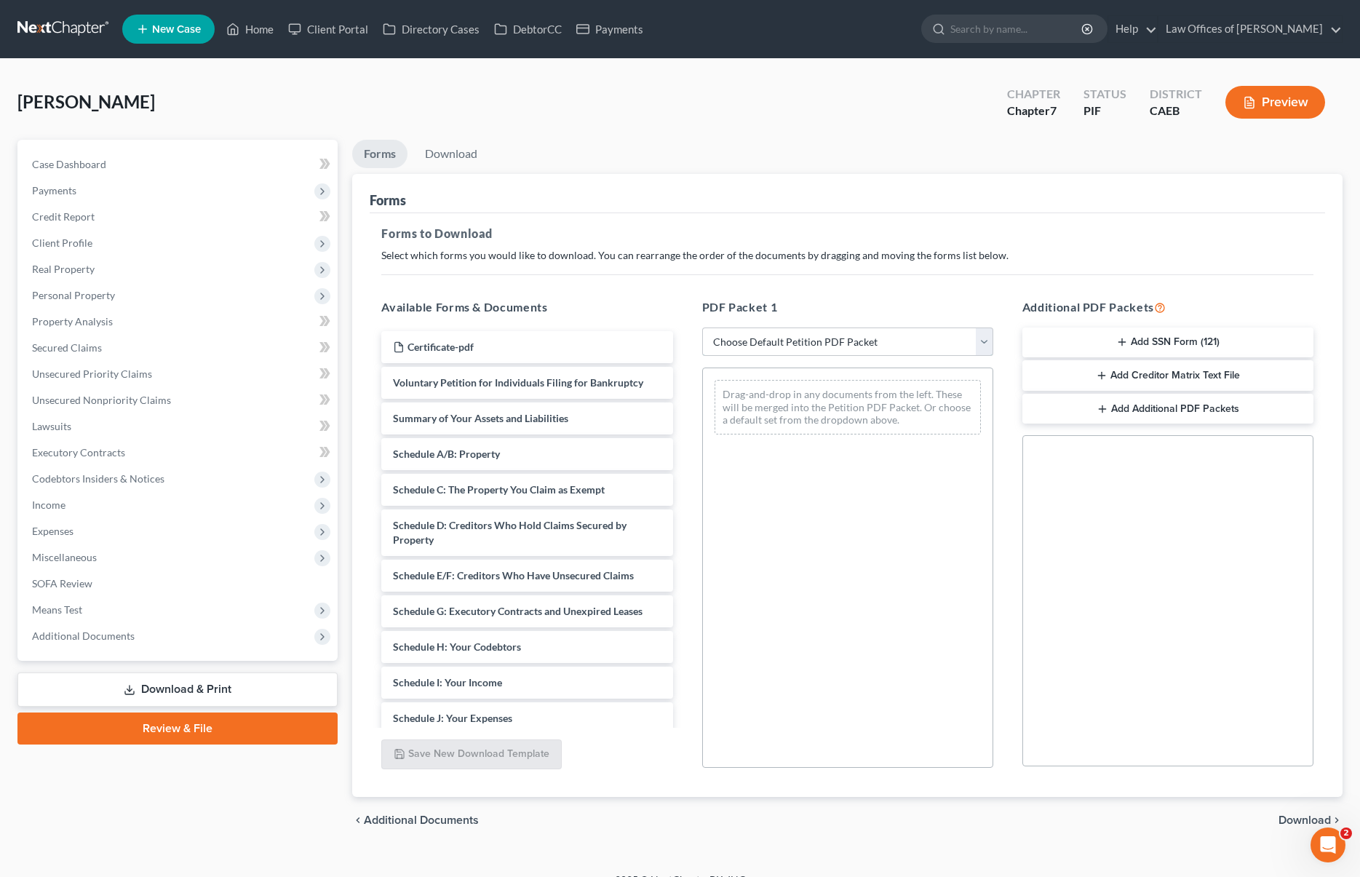
click at [983, 338] on select "Choose Default Petition PDF Packet Complete Bankruptcy Petition (all forms and …" at bounding box center [847, 342] width 291 height 29
click at [702, 328] on select "Choose Default Petition PDF Packet Complete Bankruptcy Petition (all forms and …" at bounding box center [847, 342] width 291 height 29
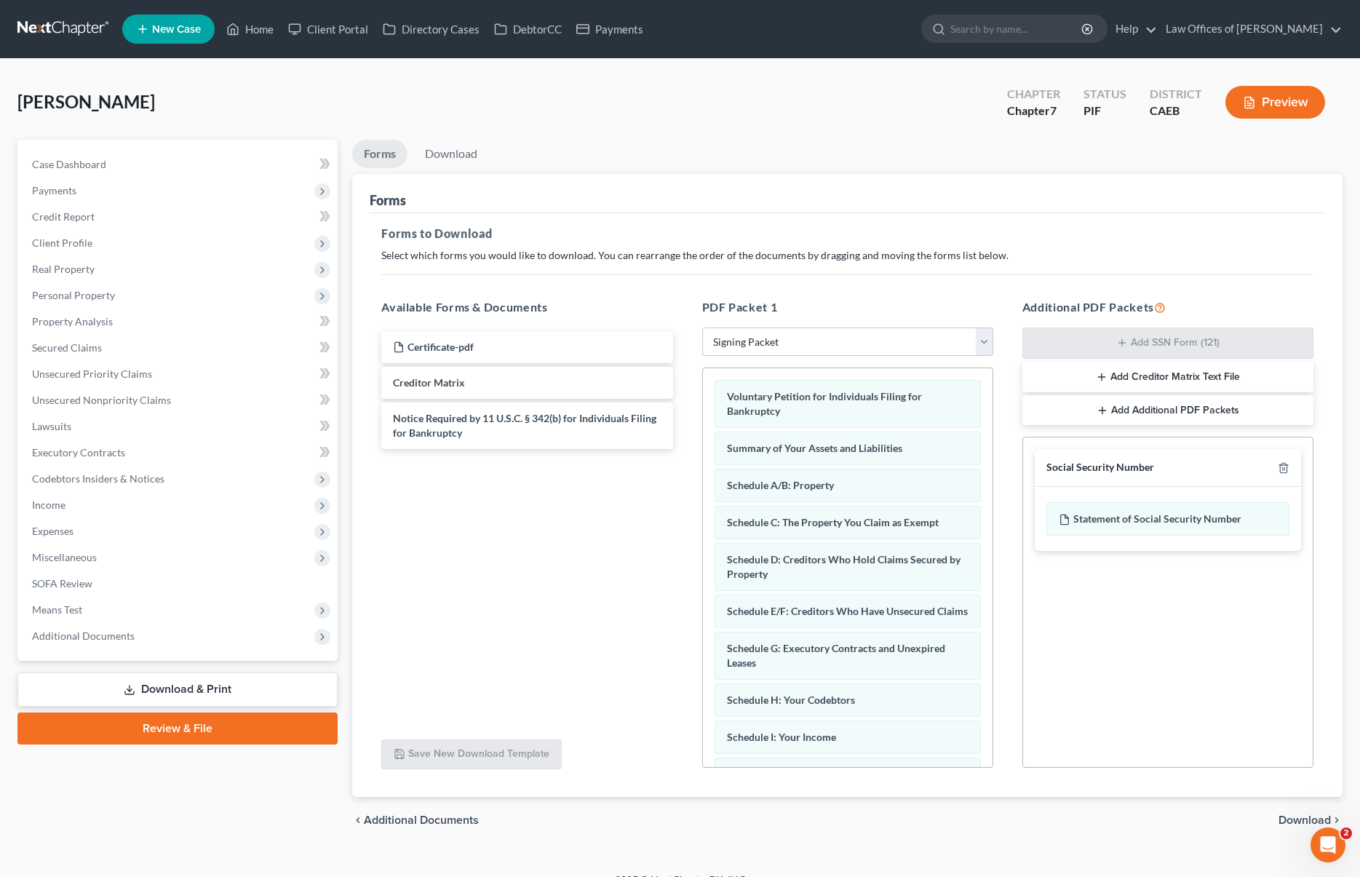
click at [978, 340] on select "Choose Default Petition PDF Packet Complete Bankruptcy Petition (all forms and …" at bounding box center [847, 342] width 291 height 29
select select "5"
click at [702, 328] on select "Choose Default Petition PDF Packet Complete Bankruptcy Petition (all forms and …" at bounding box center [847, 342] width 291 height 29
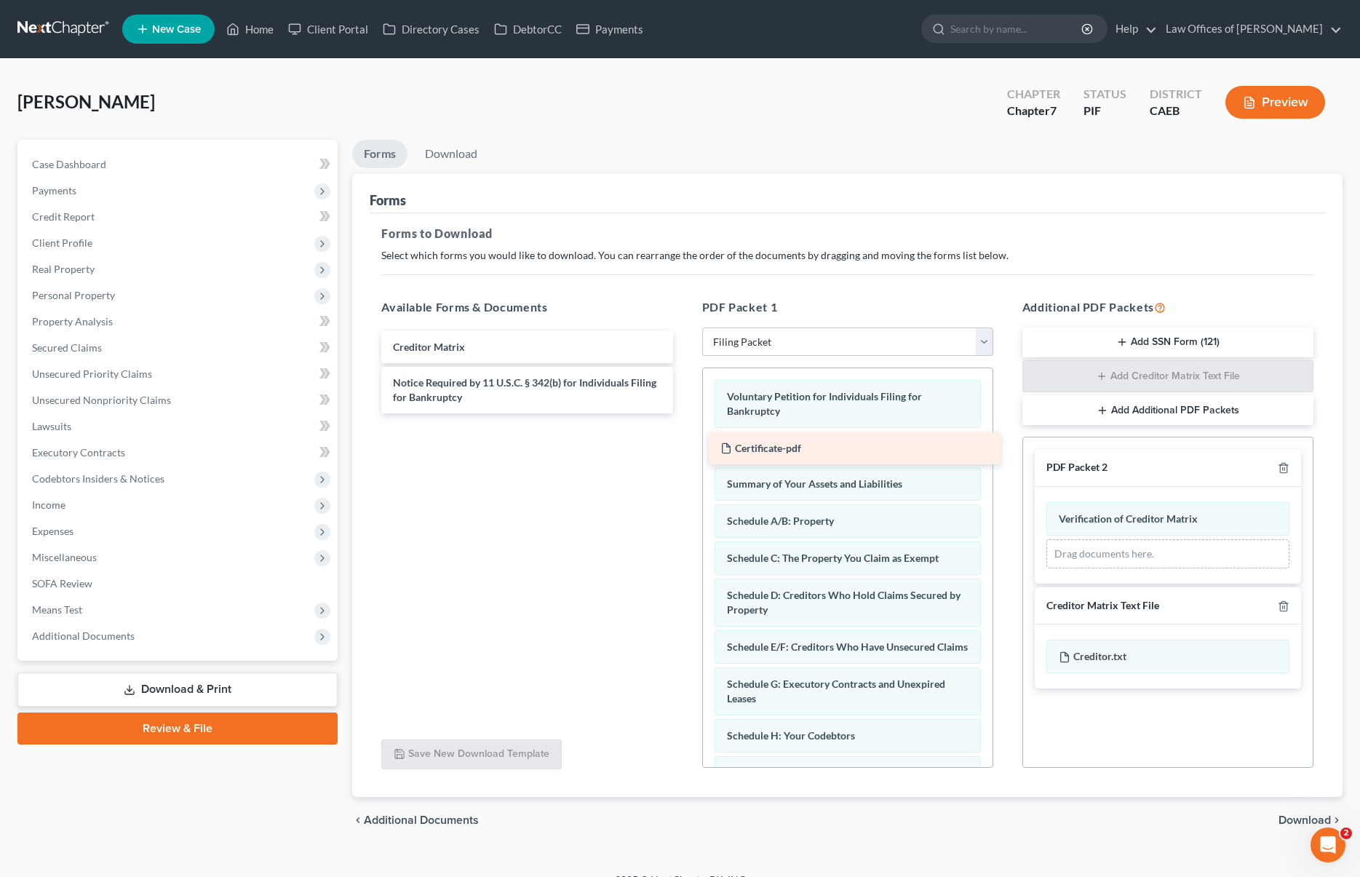
drag, startPoint x: 509, startPoint y: 342, endPoint x: 840, endPoint y: 451, distance: 347.8
click at [684, 413] on div "Certificate-pdf Certificate-pdf Creditor Matrix Notice Required by 11 U.S.C. § …" at bounding box center [527, 372] width 314 height 82
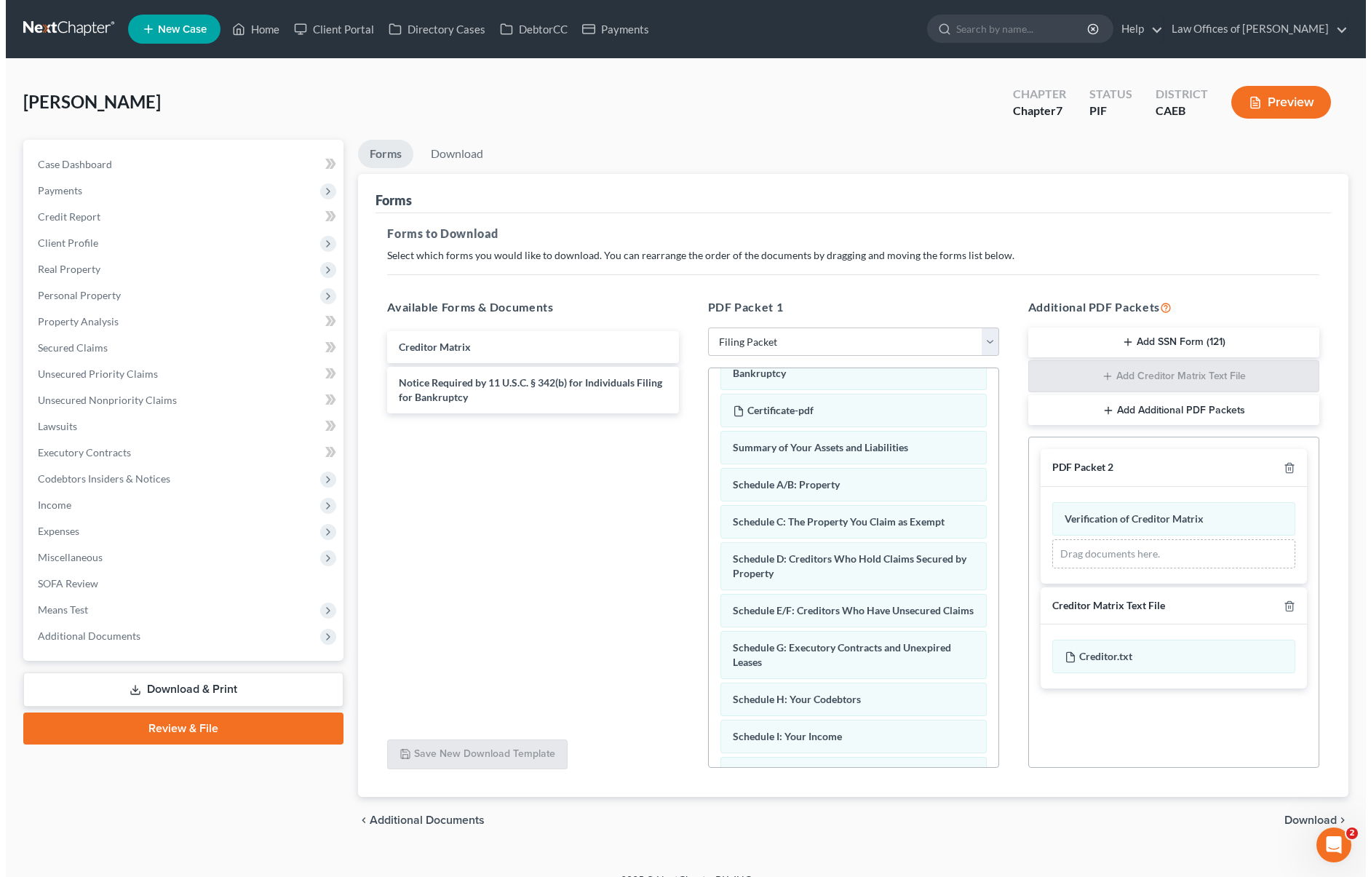
scroll to position [39, 0]
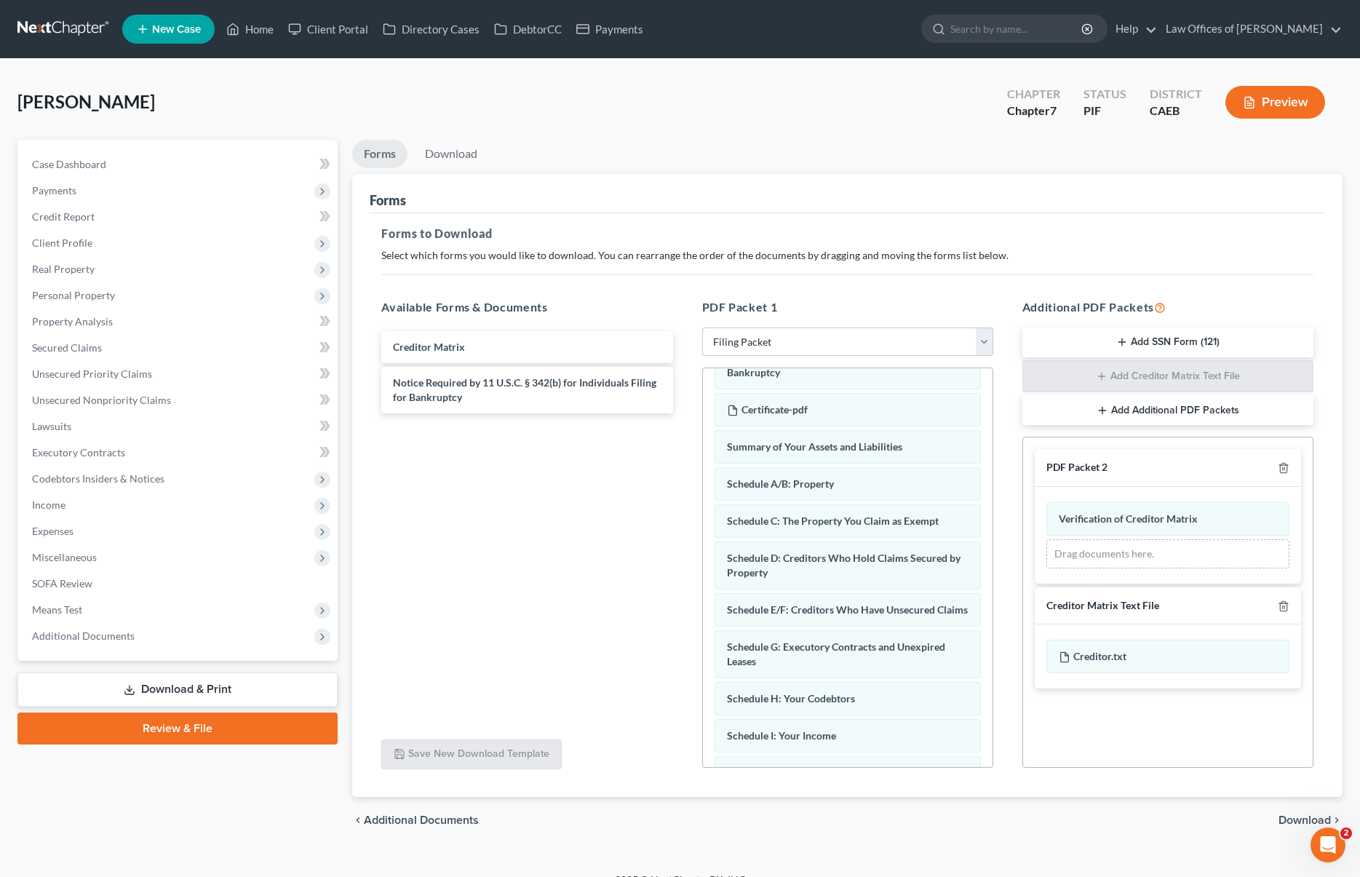
click at [1298, 816] on span "Download" at bounding box center [1305, 820] width 52 height 12
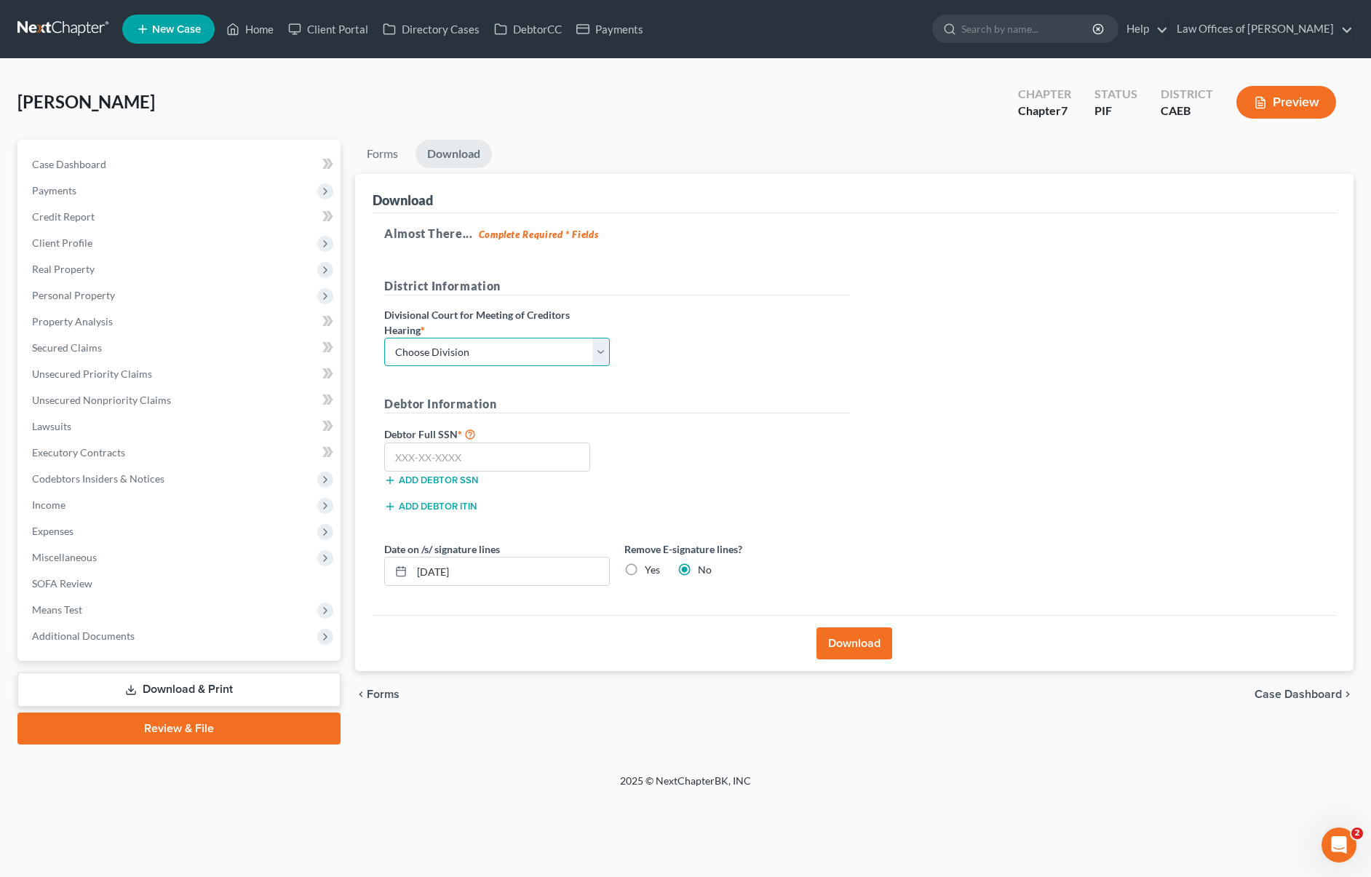
click at [597, 352] on select "Choose Division Fresno Modesto [GEOGRAPHIC_DATA]" at bounding box center [497, 352] width 226 height 29
select select "0"
click at [384, 338] on select "Choose Division Fresno Modesto [GEOGRAPHIC_DATA]" at bounding box center [497, 352] width 226 height 29
click at [493, 462] on input "text" at bounding box center [487, 457] width 206 height 29
type input "556-49-6465"
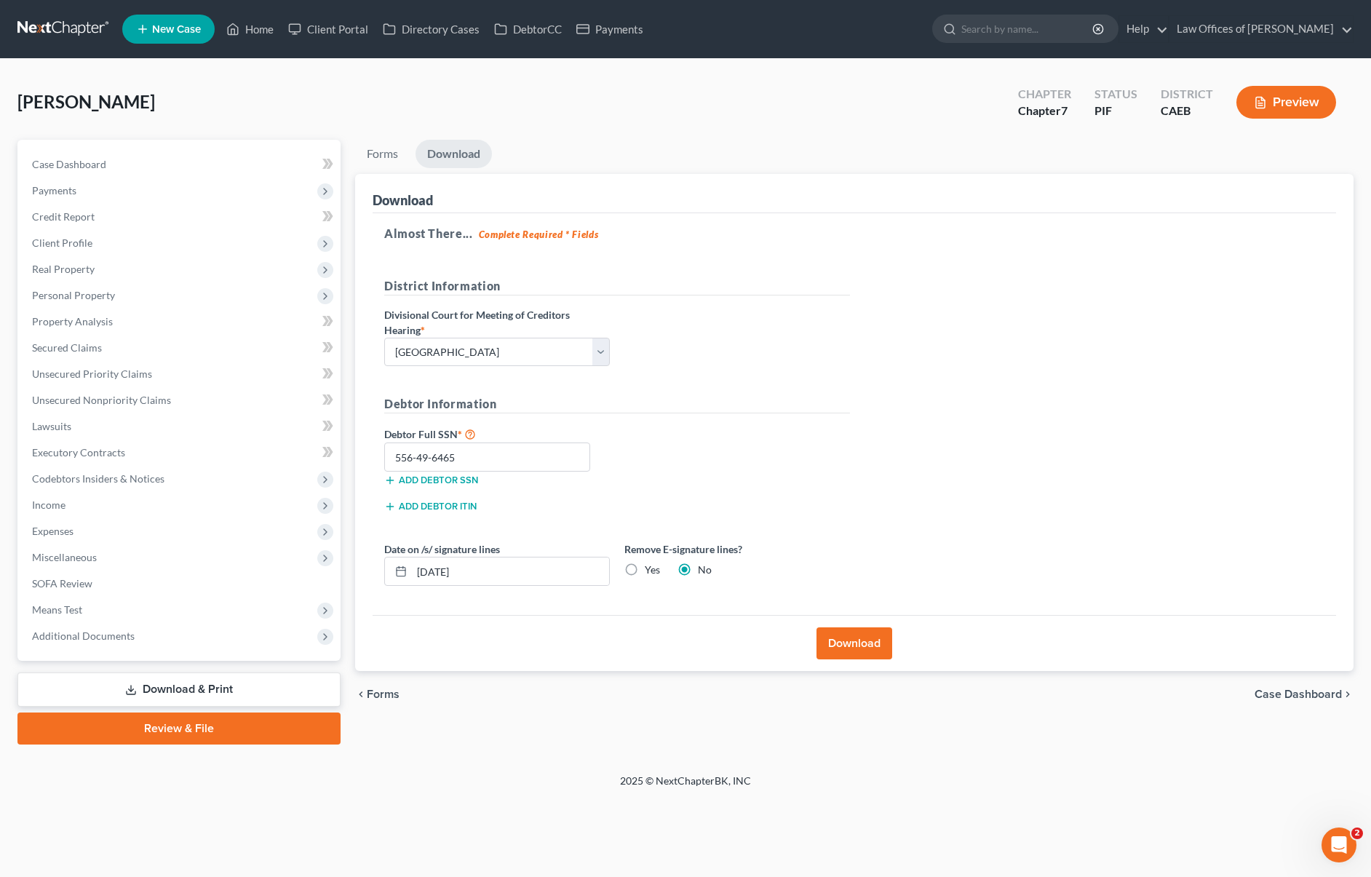
click at [845, 652] on button "Download" at bounding box center [855, 643] width 76 height 32
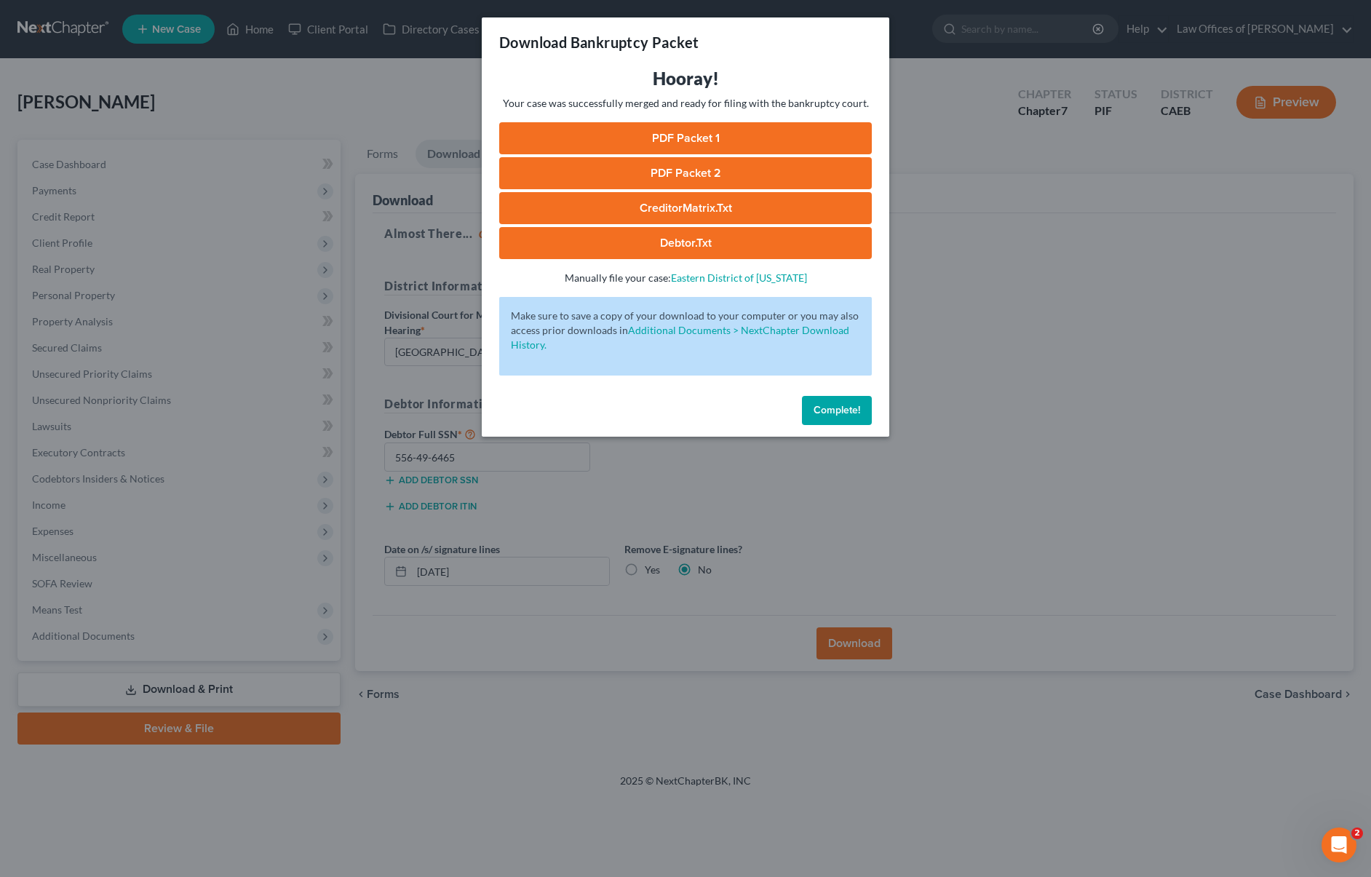
click at [697, 137] on link "PDF Packet 1" at bounding box center [685, 138] width 373 height 32
click at [721, 175] on link "PDF Packet 2" at bounding box center [685, 173] width 373 height 32
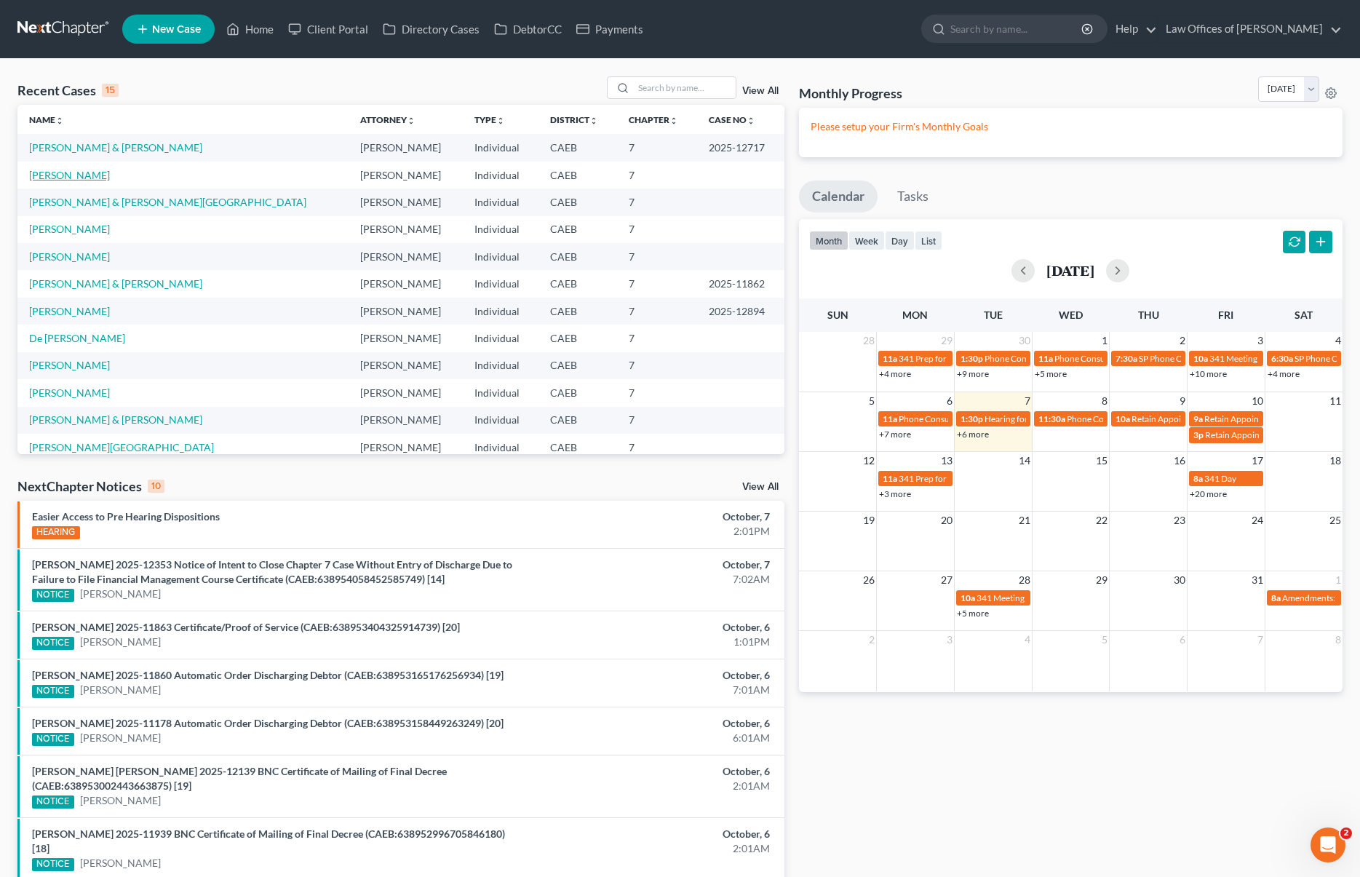
click at [92, 176] on link "[PERSON_NAME]" at bounding box center [69, 175] width 81 height 12
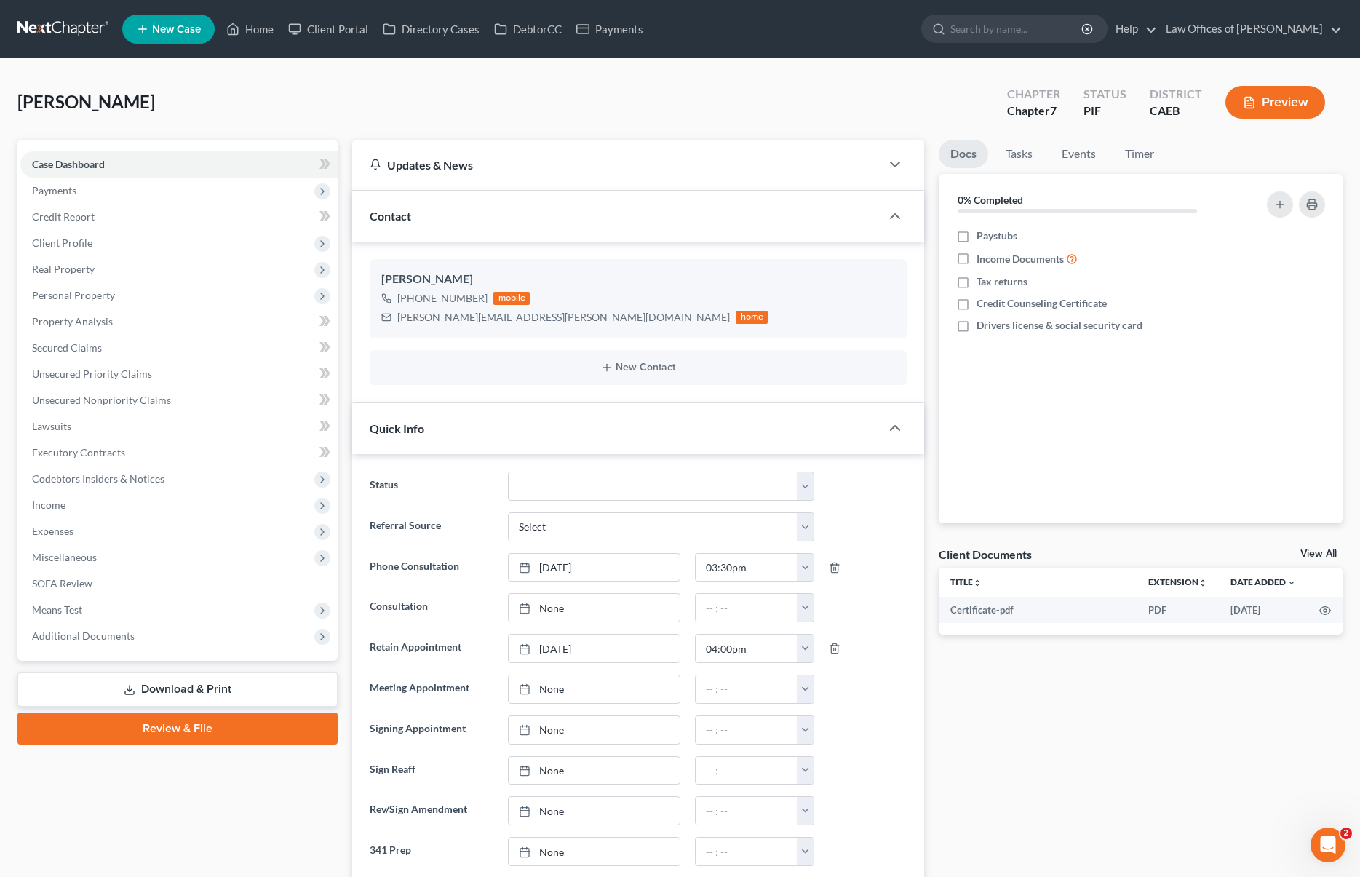
scroll to position [2116, 0]
click at [111, 244] on span "Client Profile" at bounding box center [178, 243] width 317 height 26
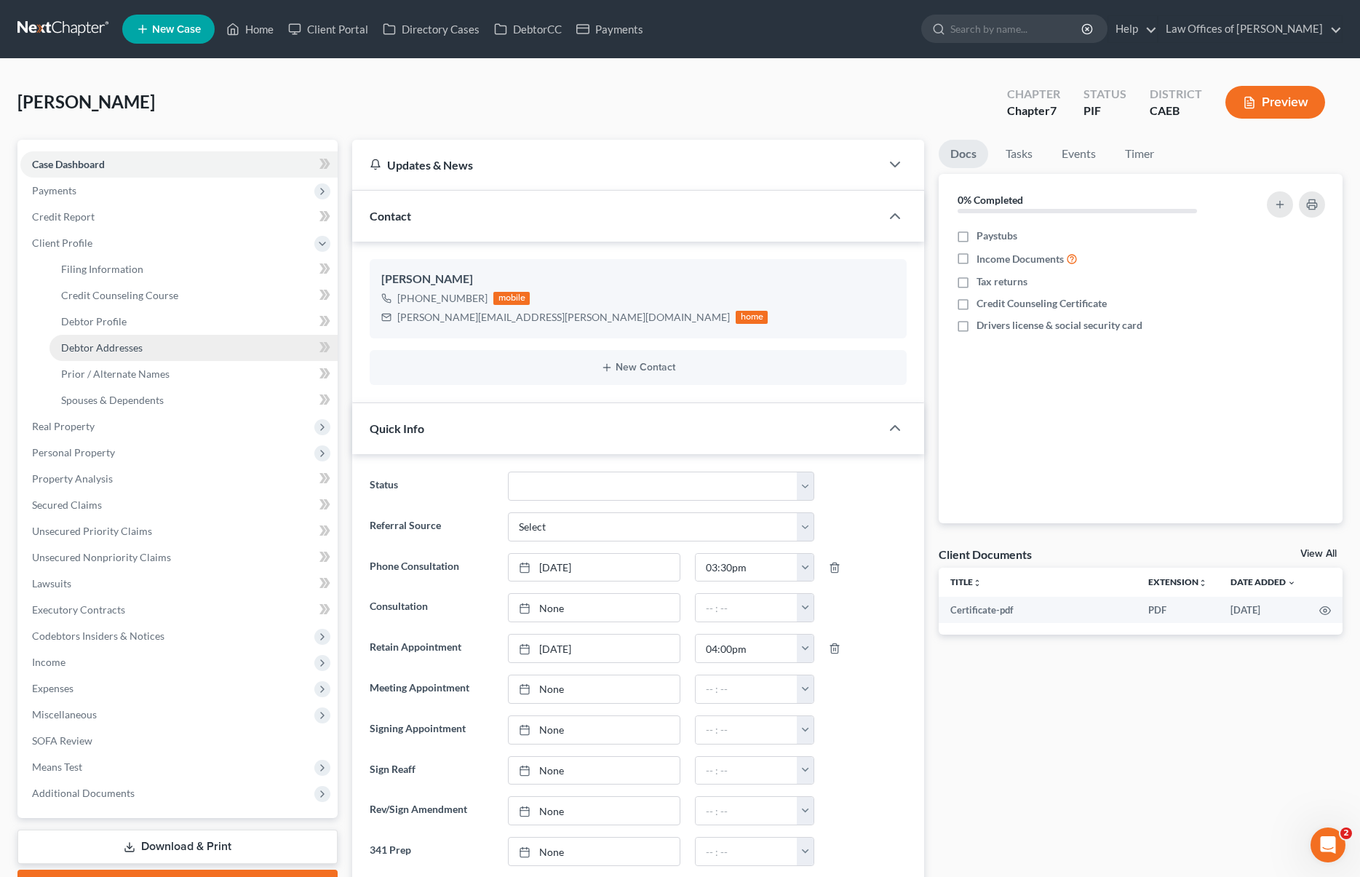
click at [150, 344] on link "Debtor Addresses" at bounding box center [193, 348] width 288 height 26
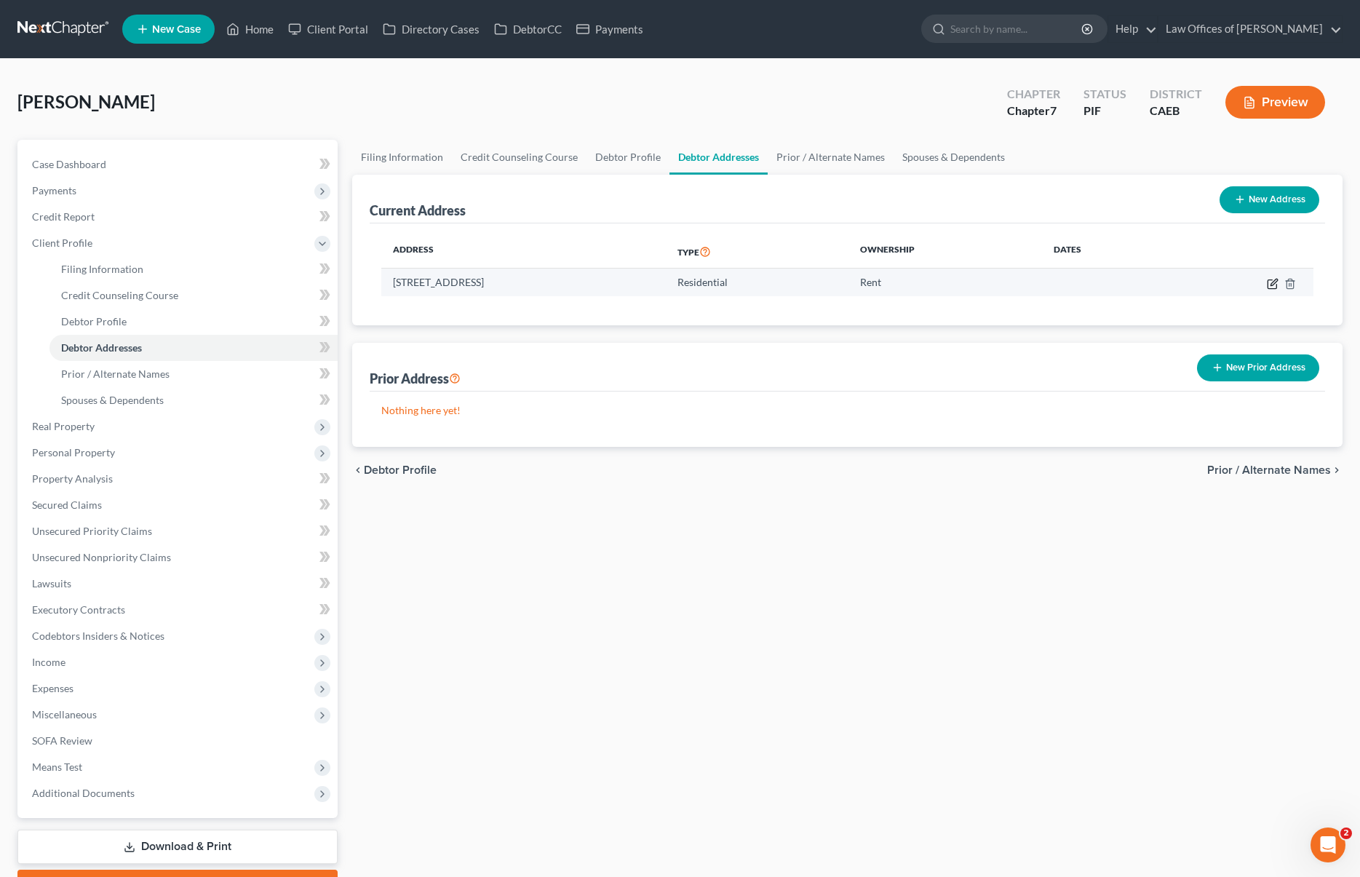
click at [1269, 283] on icon "button" at bounding box center [1273, 284] width 12 height 12
select select "4"
select select "0"
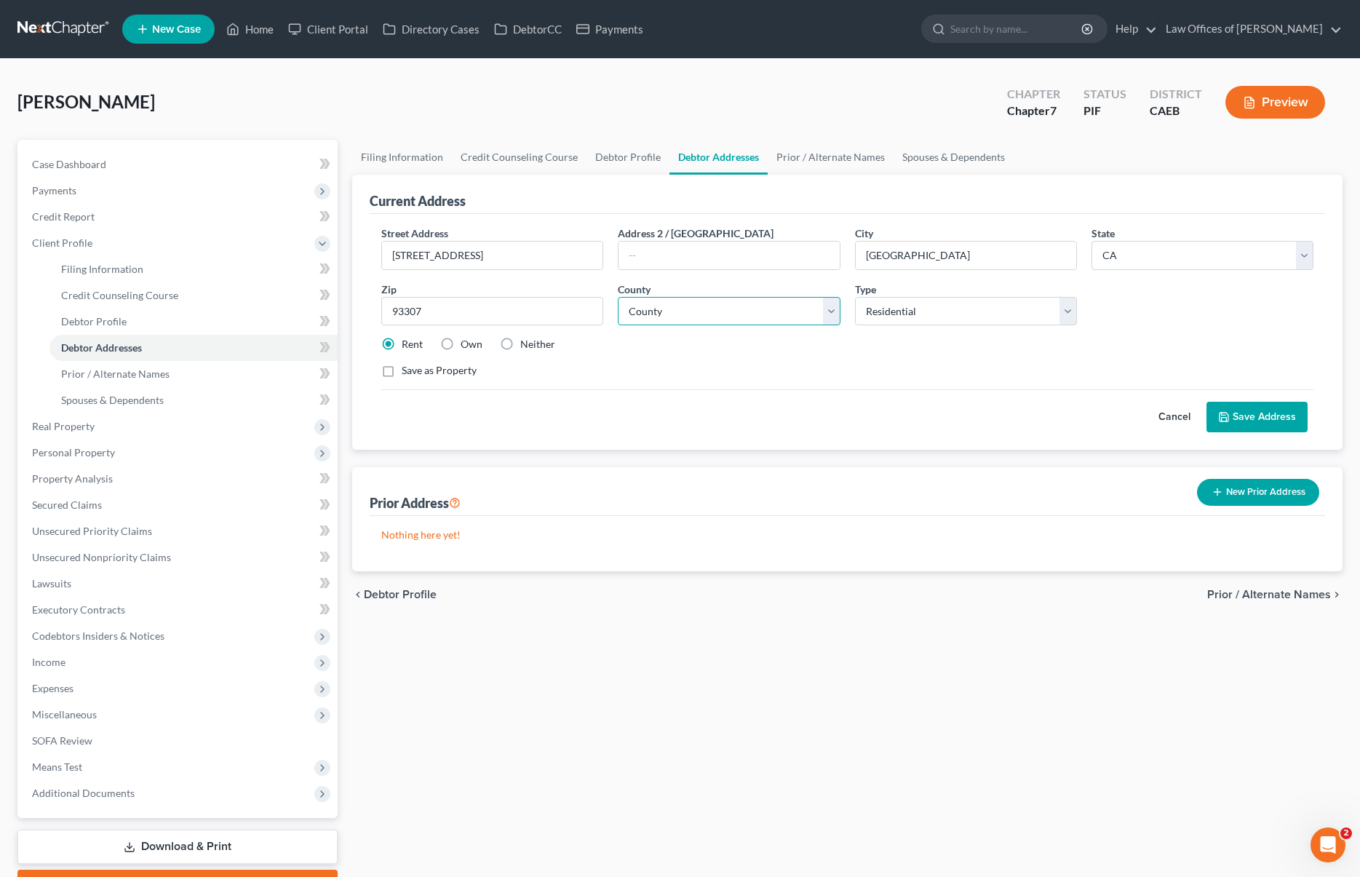
click at [831, 305] on select "County [GEOGRAPHIC_DATA] [GEOGRAPHIC_DATA] [GEOGRAPHIC_DATA] [GEOGRAPHIC_DATA] …" at bounding box center [729, 311] width 222 height 29
select select "14"
click at [618, 297] on select "County [GEOGRAPHIC_DATA] [GEOGRAPHIC_DATA] [GEOGRAPHIC_DATA] [GEOGRAPHIC_DATA] …" at bounding box center [729, 311] width 222 height 29
click at [1263, 418] on button "Save Address" at bounding box center [1257, 417] width 101 height 31
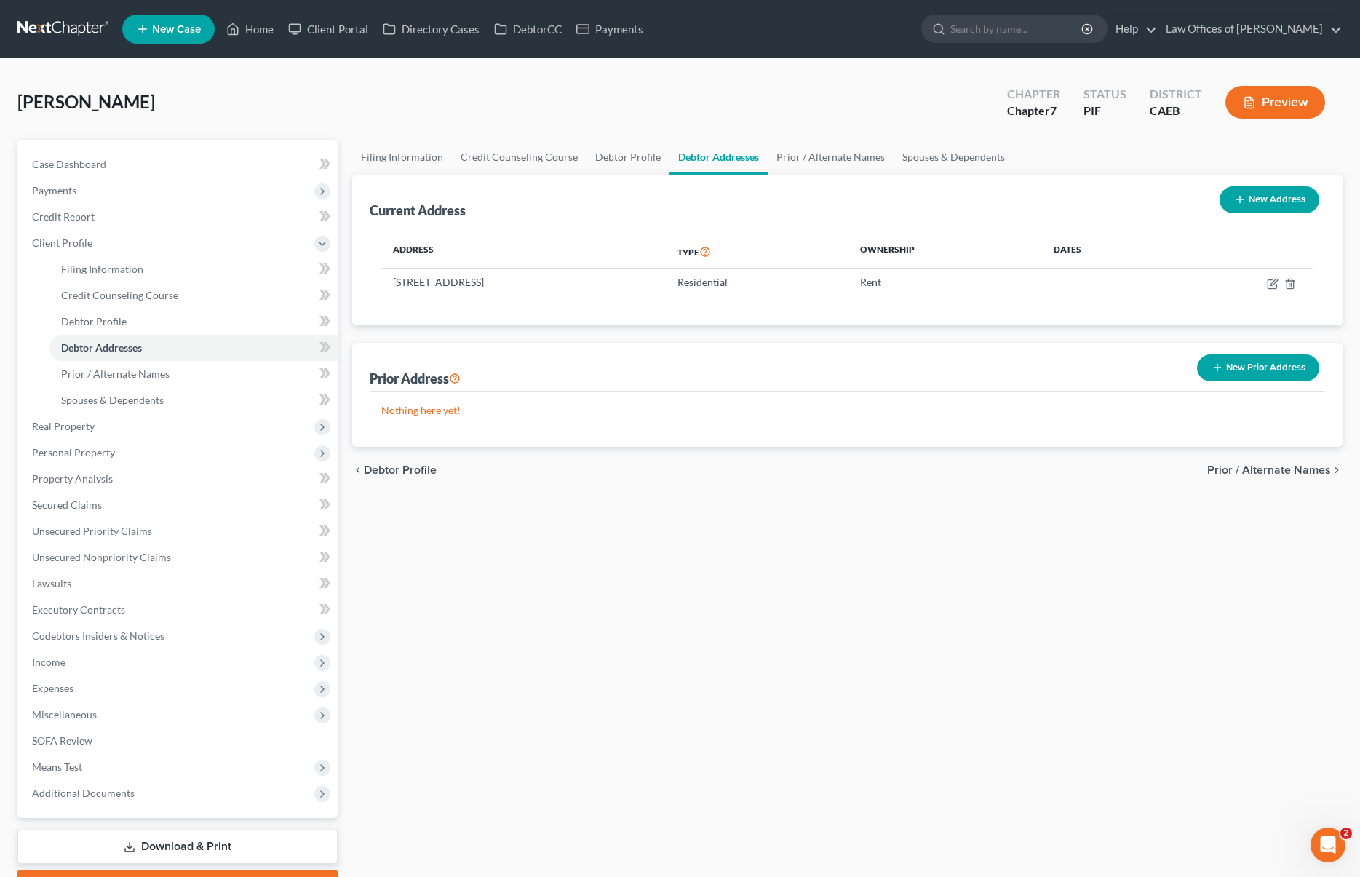
click at [211, 840] on link "Download & Print" at bounding box center [177, 847] width 320 height 34
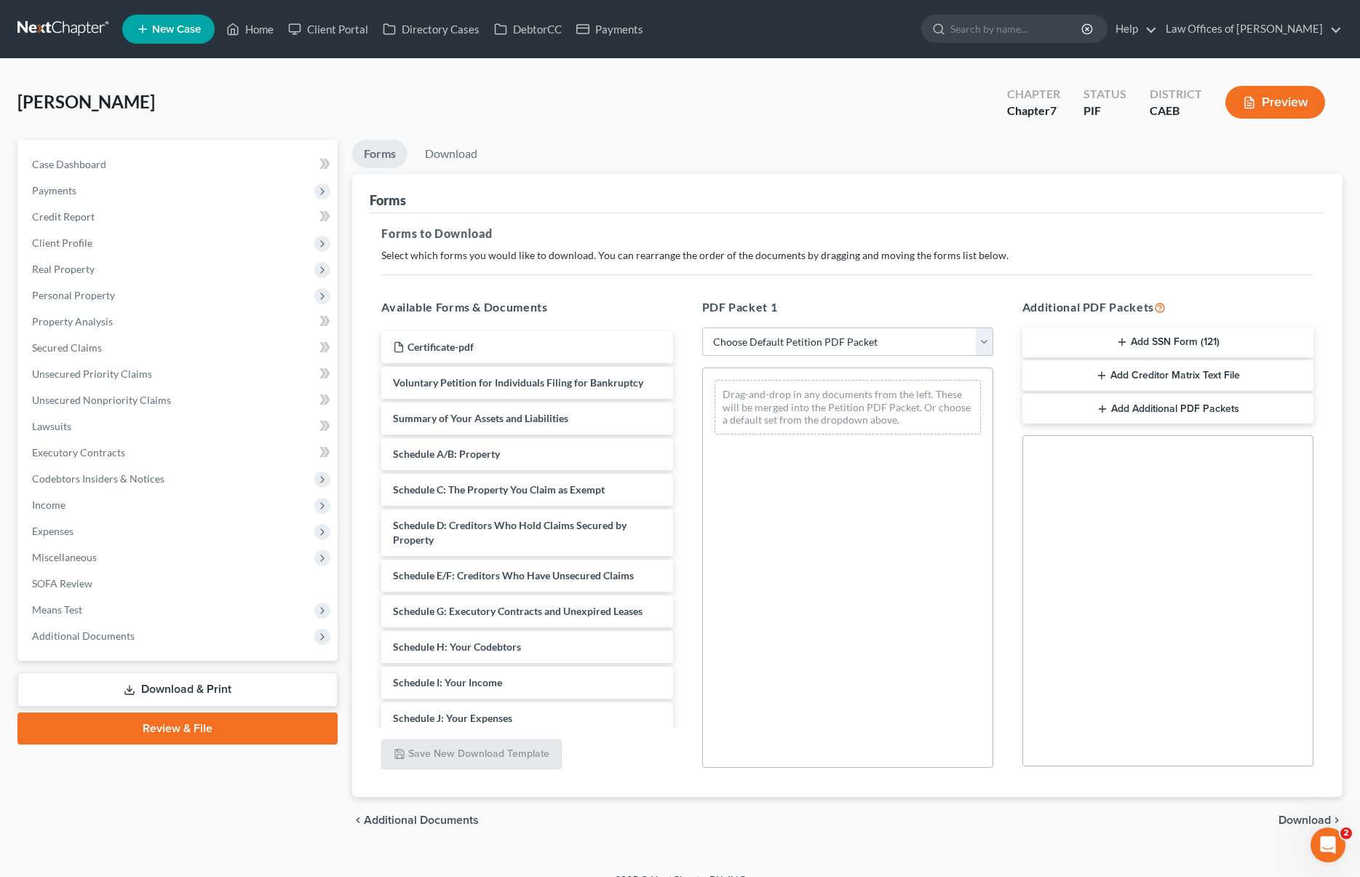
click at [985, 339] on select "Choose Default Petition PDF Packet Complete Bankruptcy Petition (all forms and …" at bounding box center [847, 342] width 291 height 29
select select "5"
click at [702, 328] on select "Choose Default Petition PDF Packet Complete Bankruptcy Petition (all forms and …" at bounding box center [847, 342] width 291 height 29
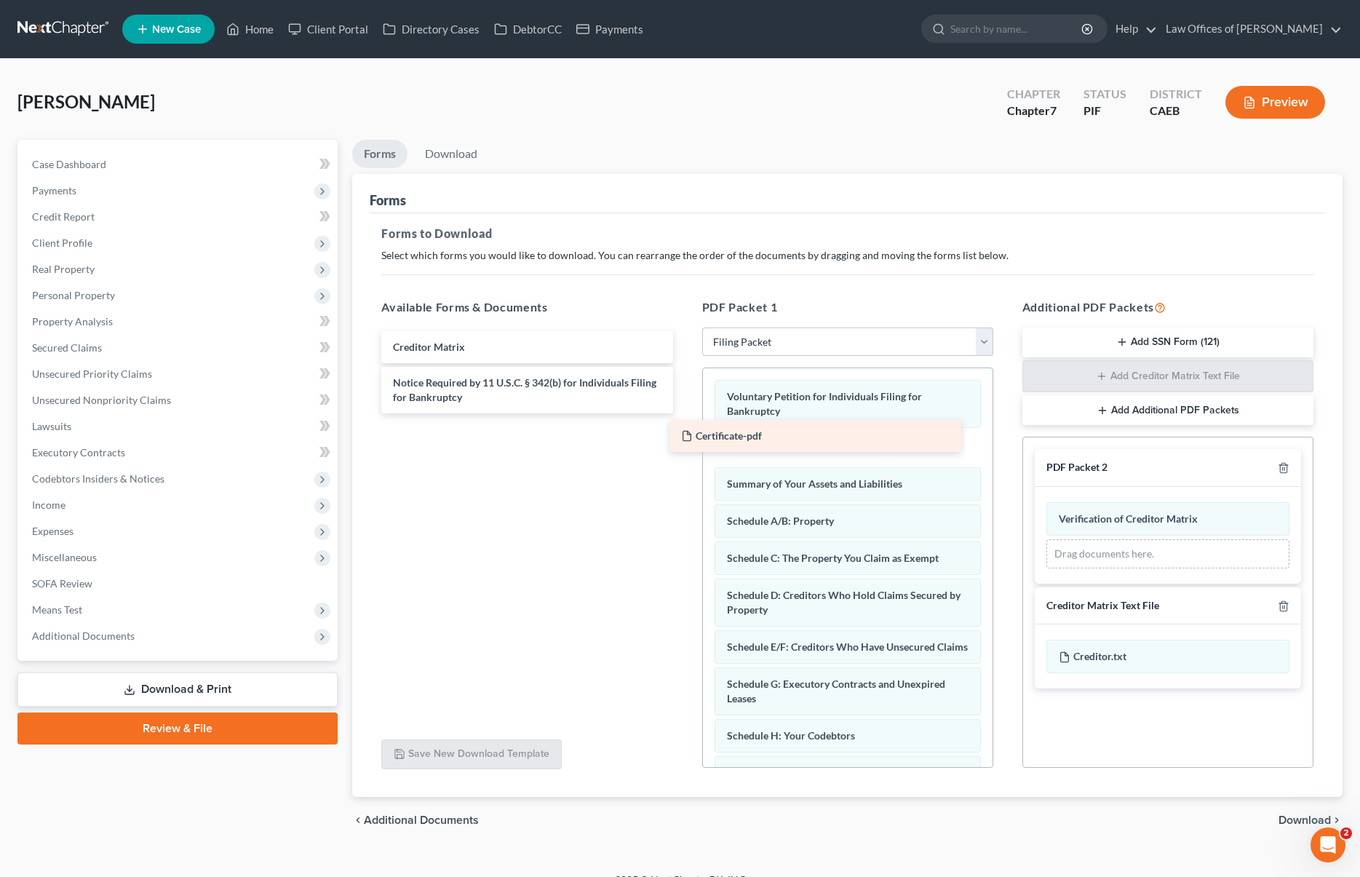
drag, startPoint x: 561, startPoint y: 348, endPoint x: 849, endPoint y: 437, distance: 301.8
click at [684, 413] on div "Certificate-pdf Certificate-pdf Creditor Matrix Notice Required by 11 U.S.C. § …" at bounding box center [527, 372] width 314 height 82
click at [1308, 815] on span "Download" at bounding box center [1305, 820] width 52 height 12
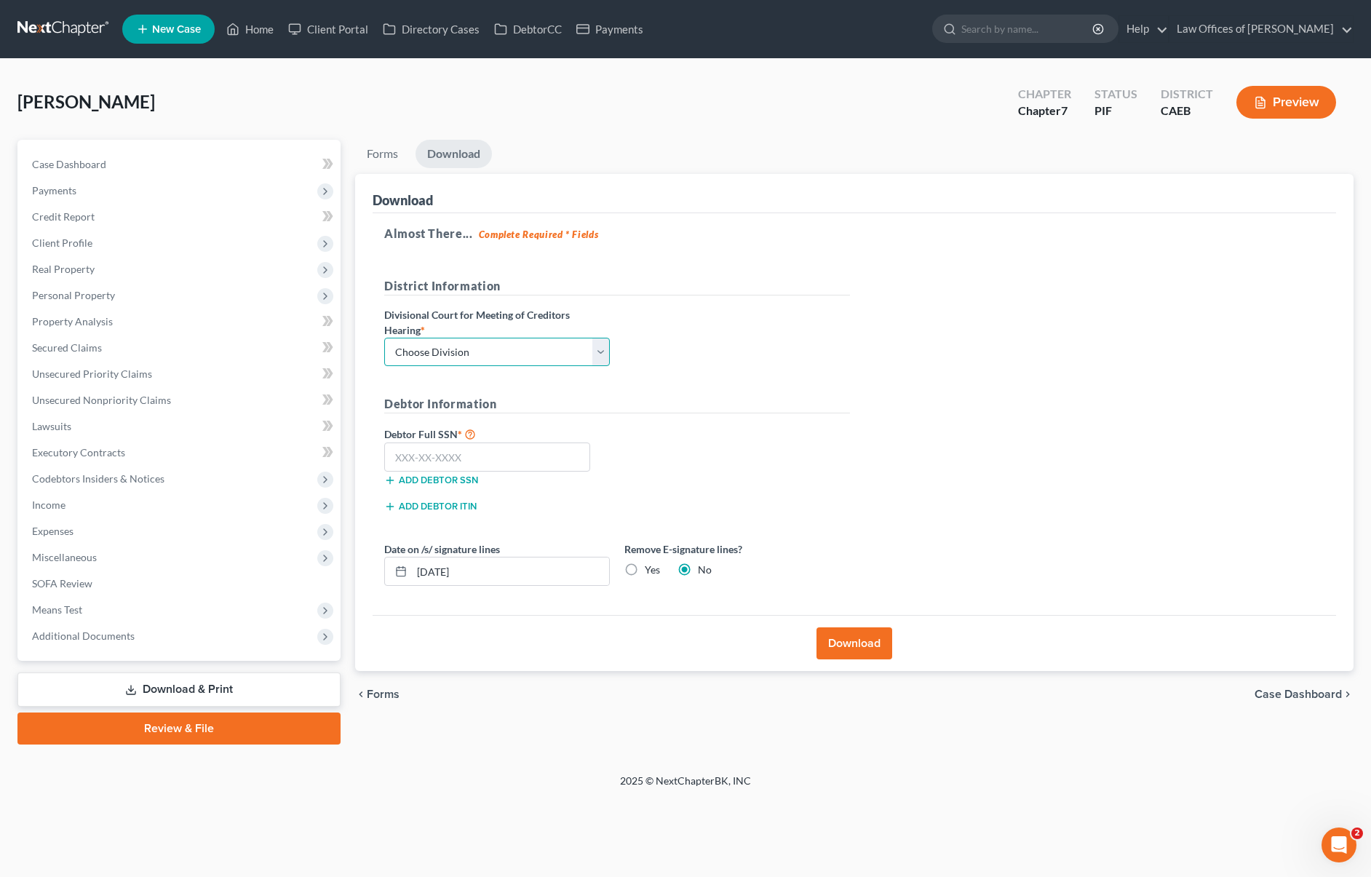
click at [595, 348] on select "Choose Division Fresno Modesto [GEOGRAPHIC_DATA]" at bounding box center [497, 352] width 226 height 29
select select "0"
click at [384, 338] on select "Choose Division Fresno Modesto [GEOGRAPHIC_DATA]" at bounding box center [497, 352] width 226 height 29
click at [499, 445] on input "text" at bounding box center [487, 457] width 206 height 29
type input "556-49-6465"
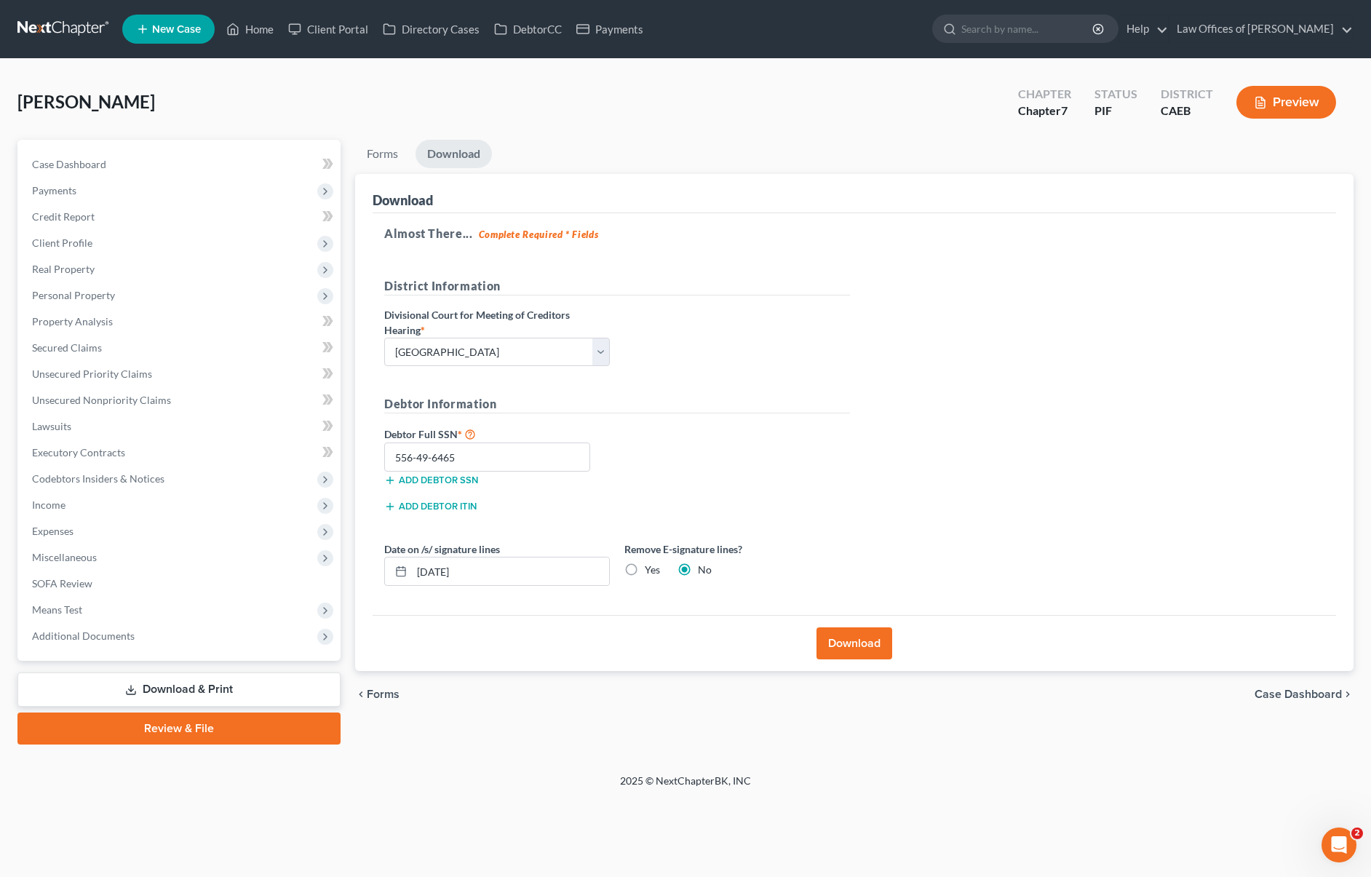
click at [878, 639] on button "Download" at bounding box center [855, 643] width 76 height 32
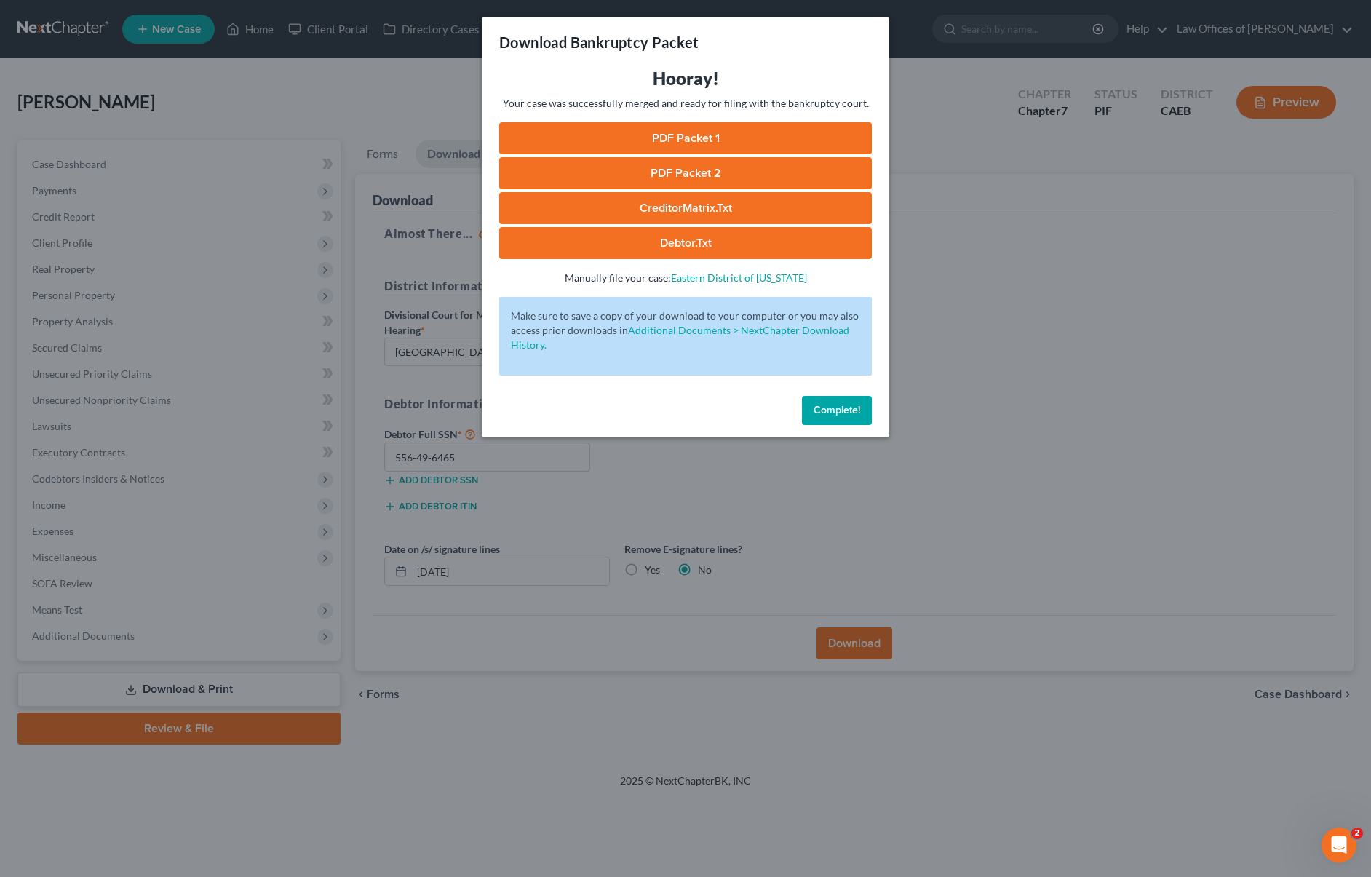
click at [681, 129] on link "PDF Packet 1" at bounding box center [685, 138] width 373 height 32
click at [667, 142] on link "PDF Packet 1" at bounding box center [685, 138] width 373 height 32
click at [706, 167] on link "PDF Packet 2" at bounding box center [685, 173] width 373 height 32
click at [722, 206] on link "CreditorMatrix.txt" at bounding box center [685, 208] width 373 height 32
click at [744, 251] on link "Debtor.txt" at bounding box center [685, 243] width 373 height 32
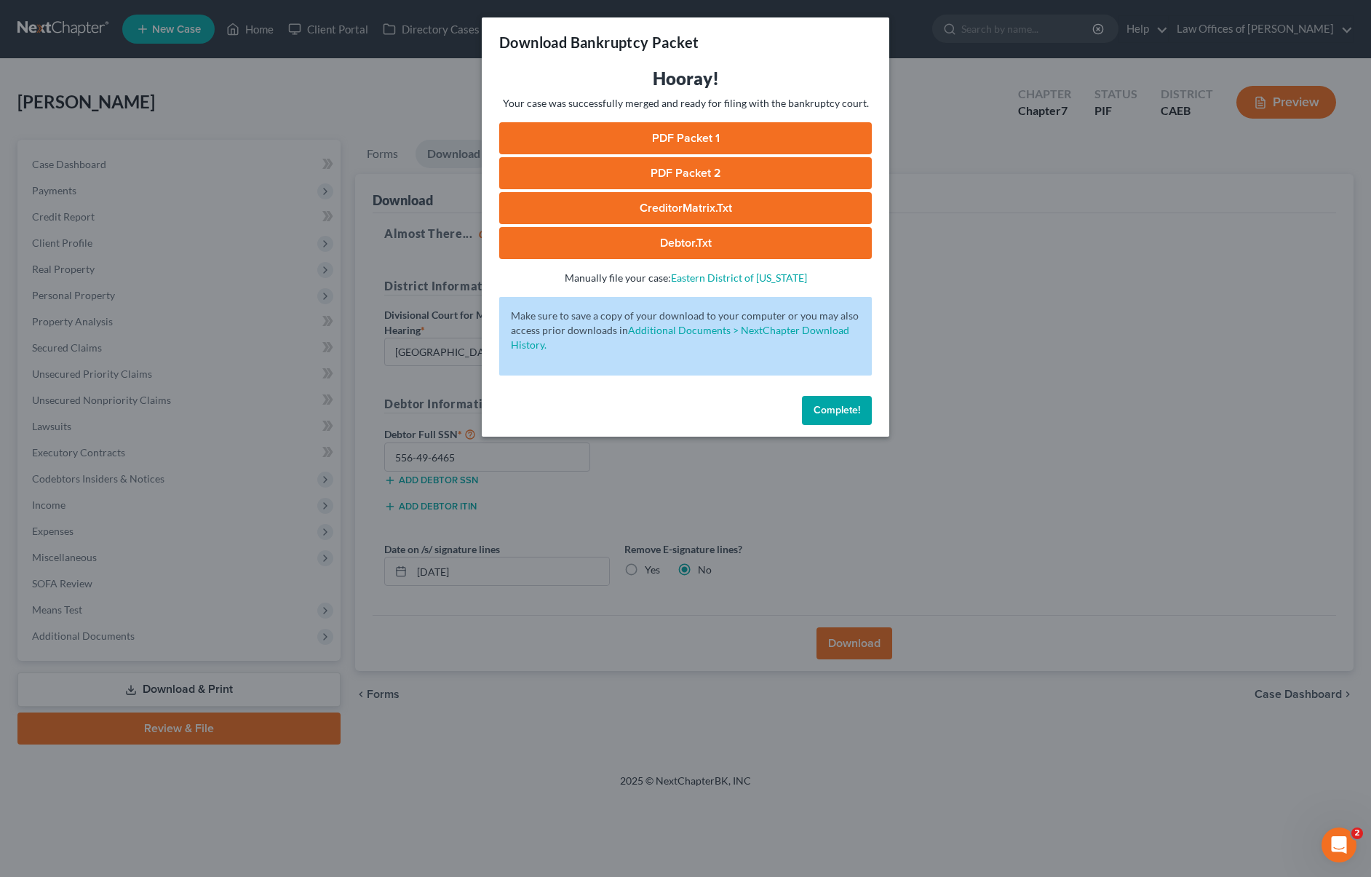
click at [841, 413] on span "Complete!" at bounding box center [837, 410] width 47 height 12
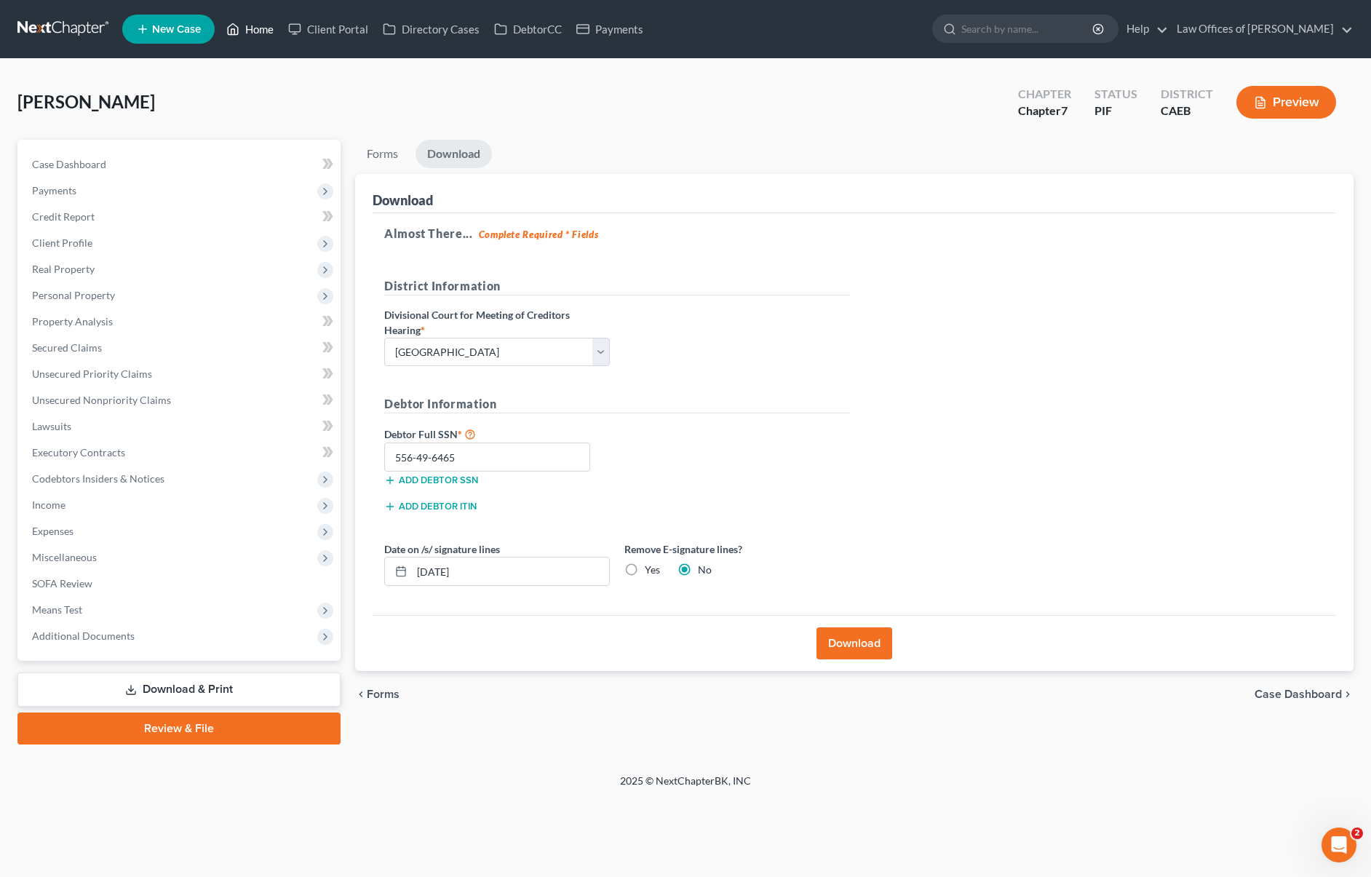
click at [265, 34] on link "Home" at bounding box center [250, 29] width 62 height 26
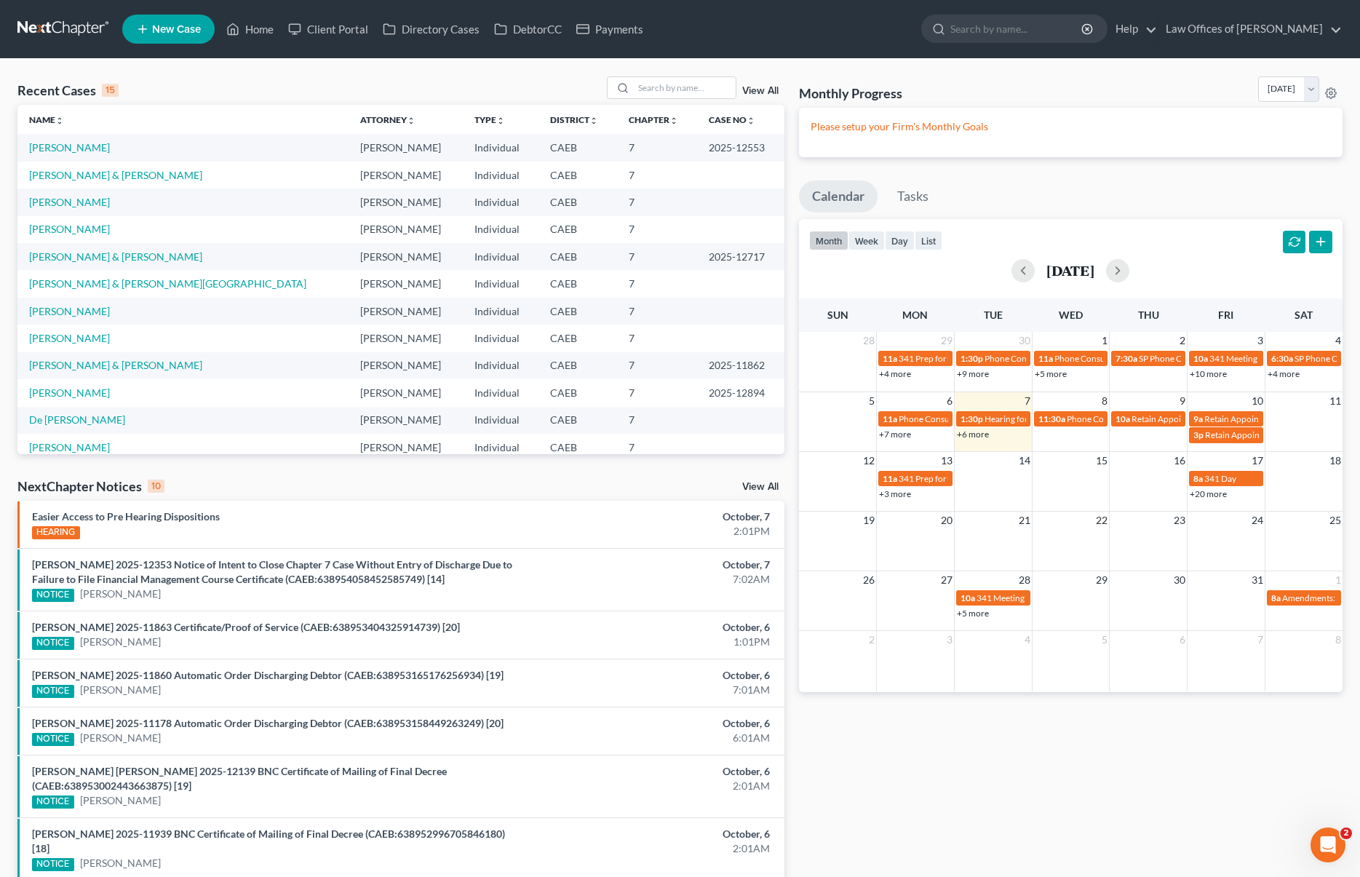
click at [973, 438] on link "+6 more" at bounding box center [973, 434] width 32 height 11
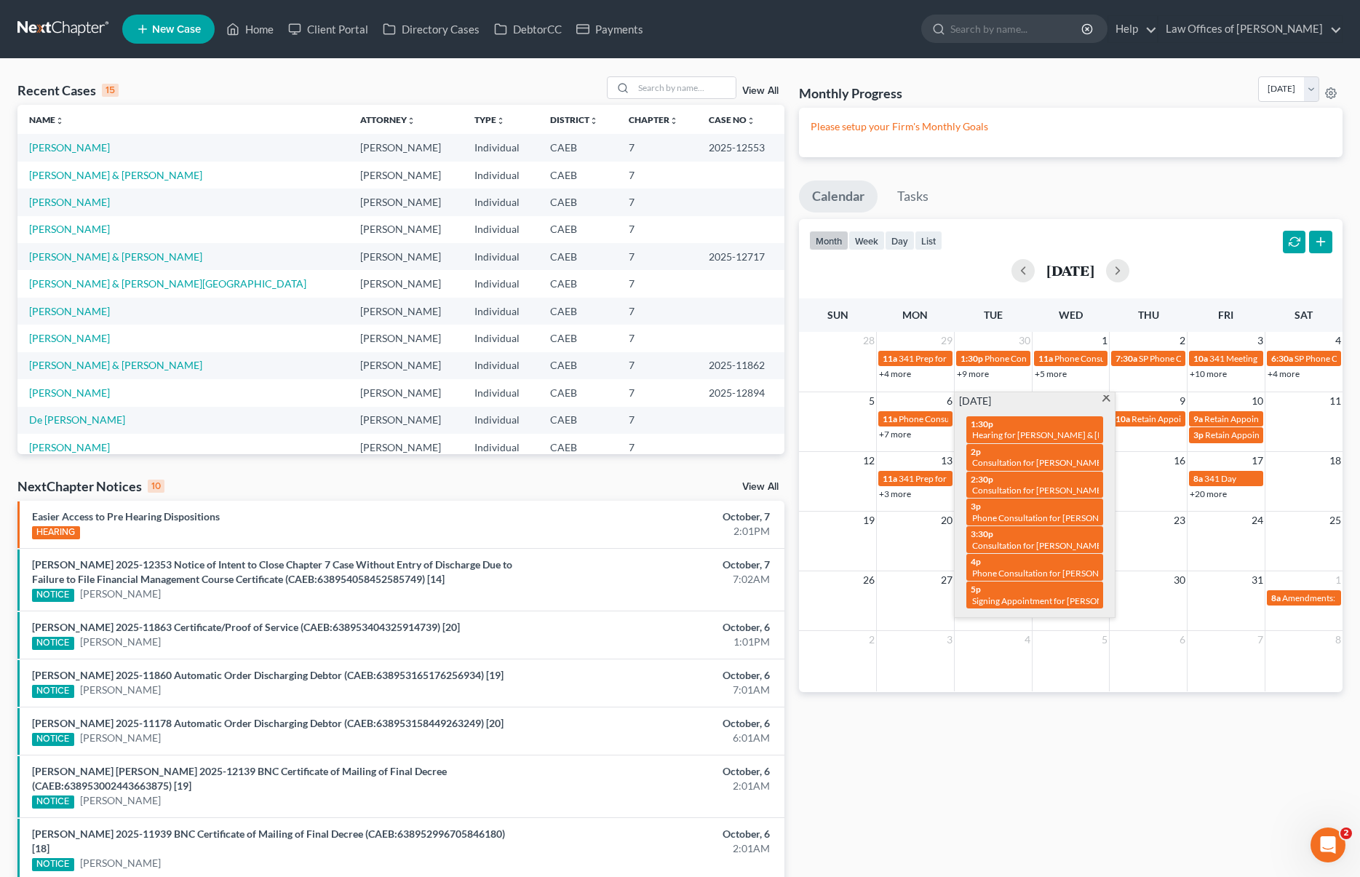
click at [1103, 400] on span at bounding box center [1106, 399] width 11 height 9
